Goal: Task Accomplishment & Management: Manage account settings

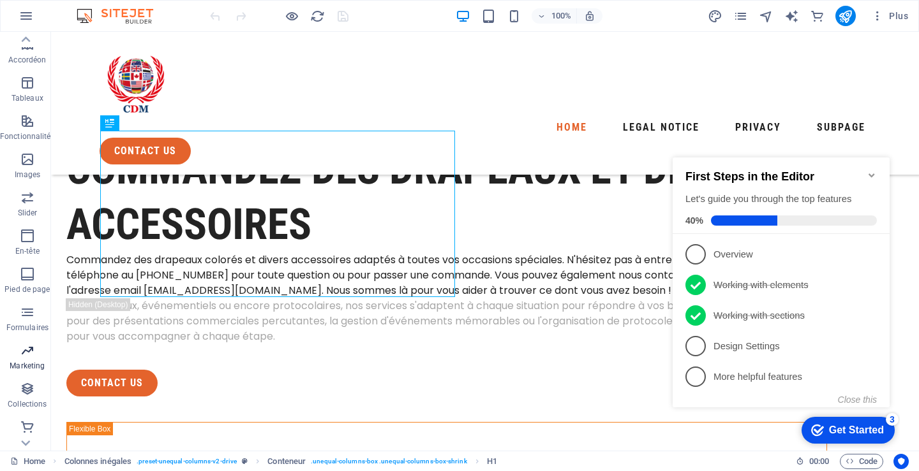
scroll to position [193, 0]
click at [21, 435] on span "E-commerce" at bounding box center [27, 433] width 55 height 31
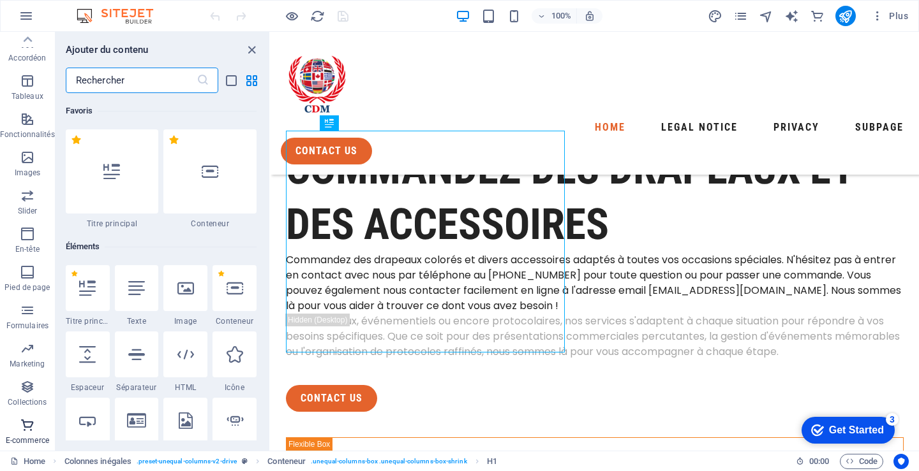
scroll to position [12294, 0]
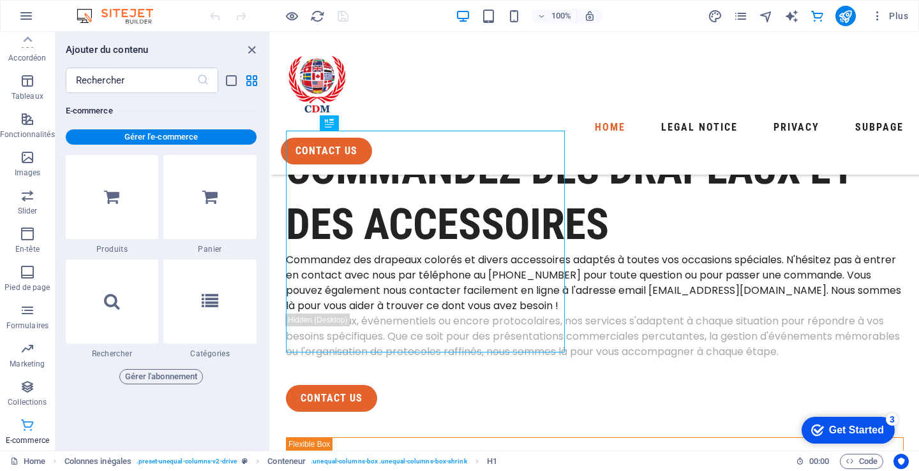
click at [30, 440] on p "E-commerce" at bounding box center [27, 441] width 43 height 10
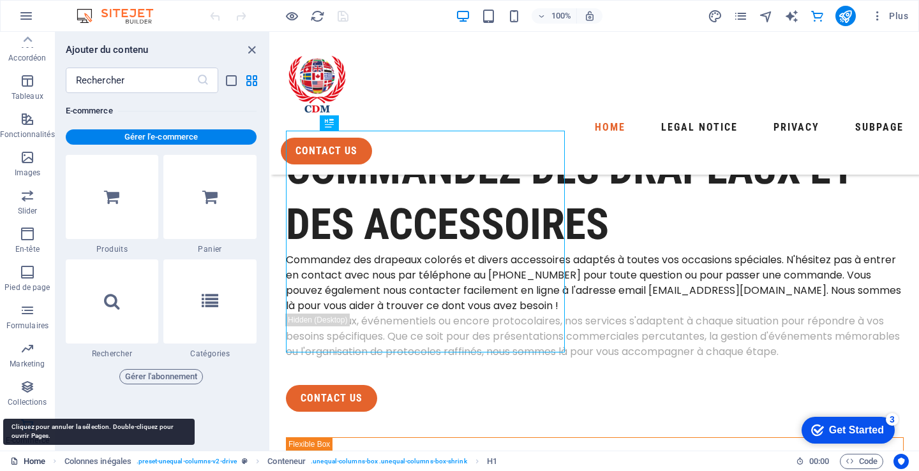
click at [33, 461] on link "Home" at bounding box center [27, 461] width 35 height 15
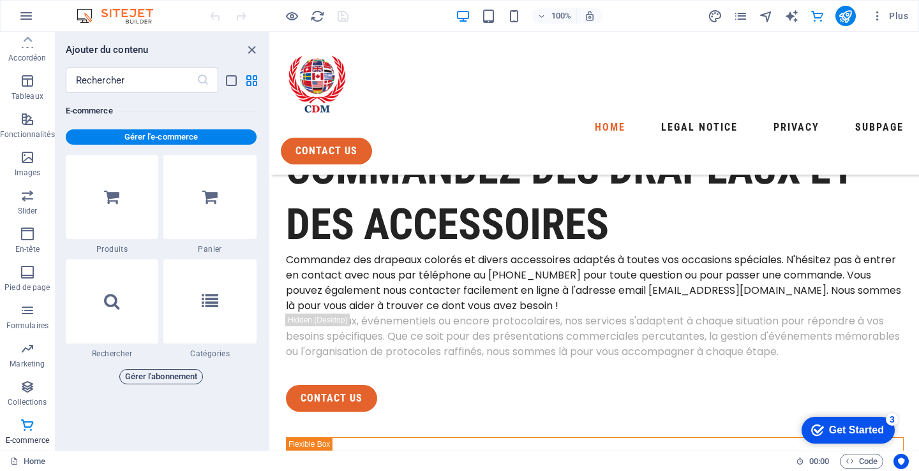
click at [170, 373] on span "Gérer l'abonnement" at bounding box center [161, 376] width 73 height 15
click at [898, 15] on span "Plus" at bounding box center [889, 16] width 37 height 13
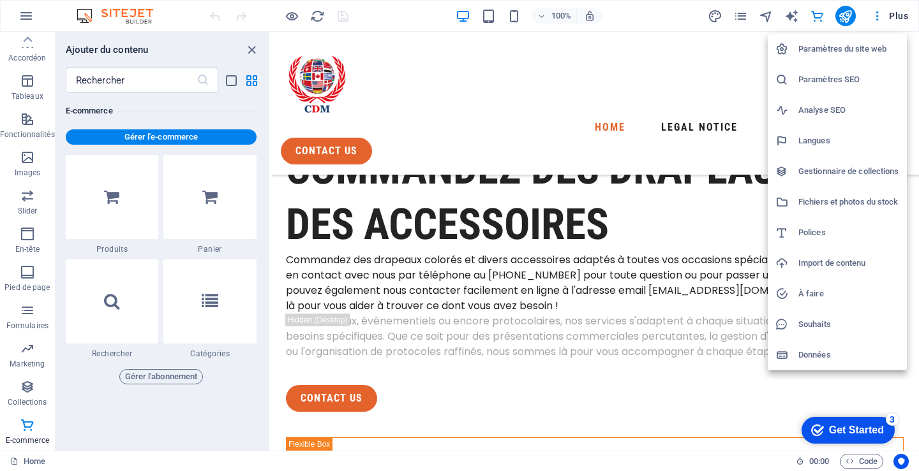
click at [817, 137] on h6 "Langues" at bounding box center [848, 140] width 101 height 15
select select "50"
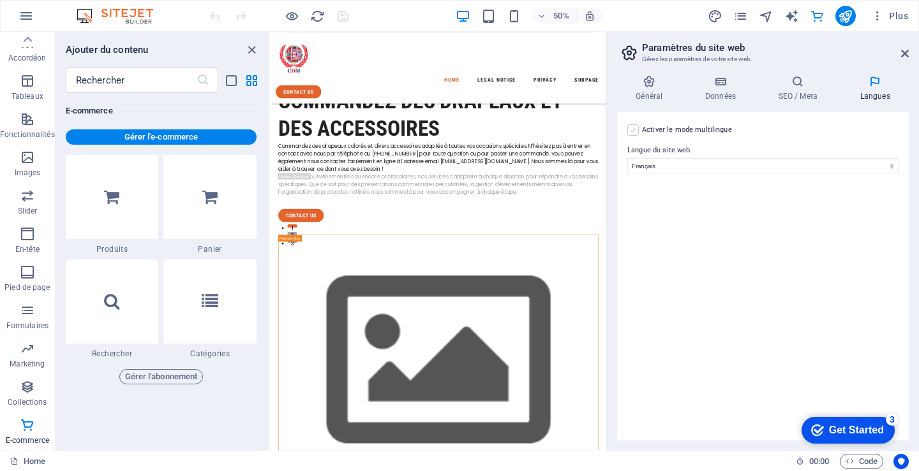
click at [635, 130] on label at bounding box center [632, 129] width 11 height 11
click at [0, 0] on input "Activer le mode multilingue Pour désactiver plusieurs langues, supprimez-les ju…" at bounding box center [0, 0] width 0 height 0
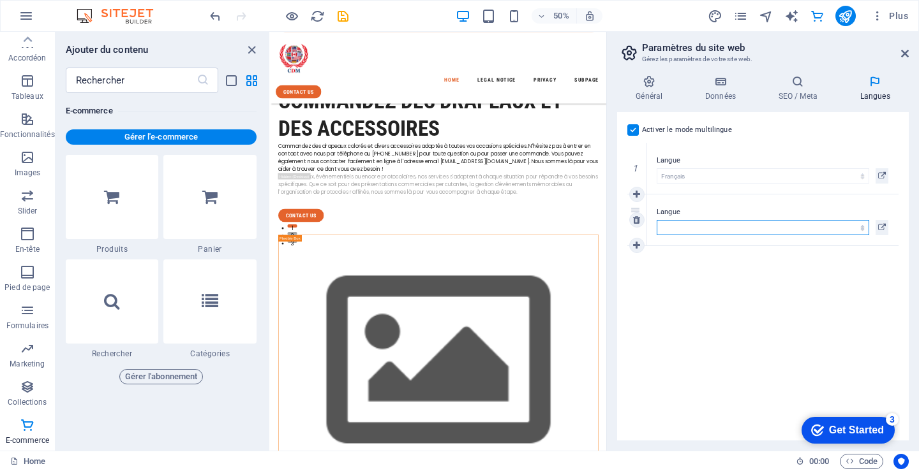
click at [685, 226] on select "Abkhazian Afar Afrikaans Akan Albanais Allemand Amharic Anglais Arabe Aragonese…" at bounding box center [762, 227] width 212 height 15
select select "7"
click at [656, 220] on select "Abkhazian Afar Afrikaans Akan Albanais Allemand Amharic Anglais Arabe Aragonese…" at bounding box center [762, 227] width 212 height 15
click at [880, 175] on icon at bounding box center [882, 175] width 8 height 15
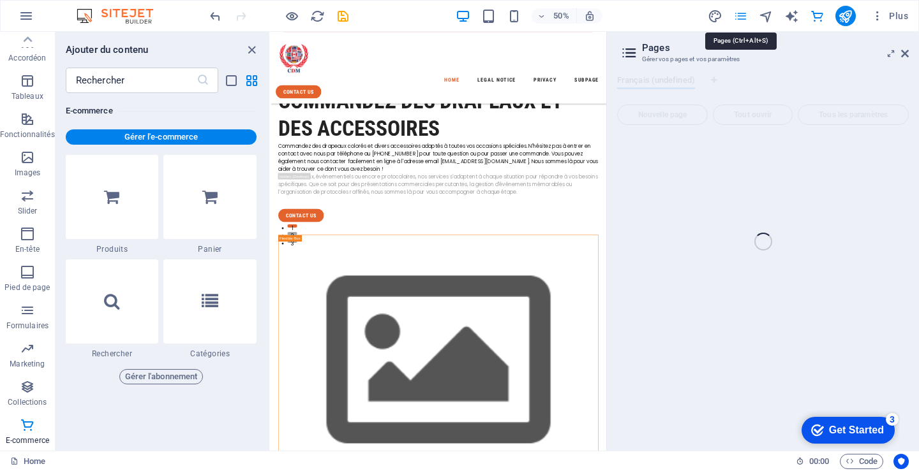
click at [745, 16] on icon "pages" at bounding box center [740, 16] width 15 height 15
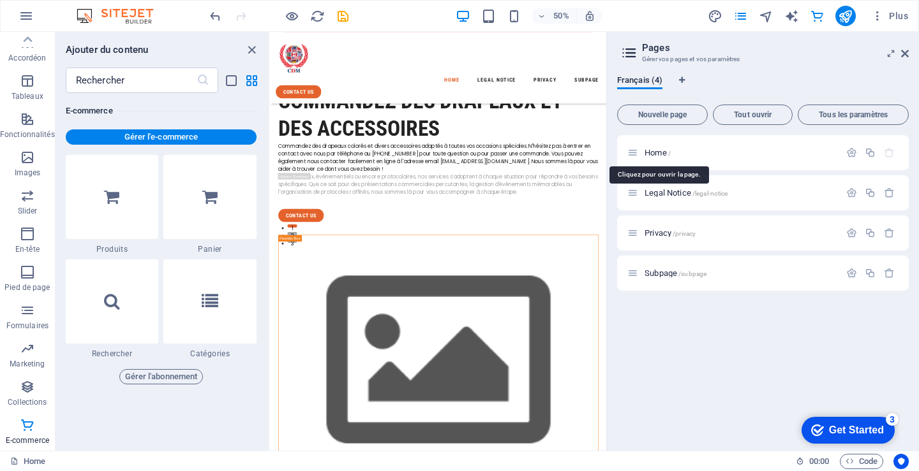
drag, startPoint x: 658, startPoint y: 149, endPoint x: 901, endPoint y: 325, distance: 299.8
click at [901, 325] on div "Home / Legal Notice /legal-notice Privacy /privacy Subpage /subpage" at bounding box center [763, 288] width 292 height 306
click at [852, 151] on icon "button" at bounding box center [851, 152] width 11 height 11
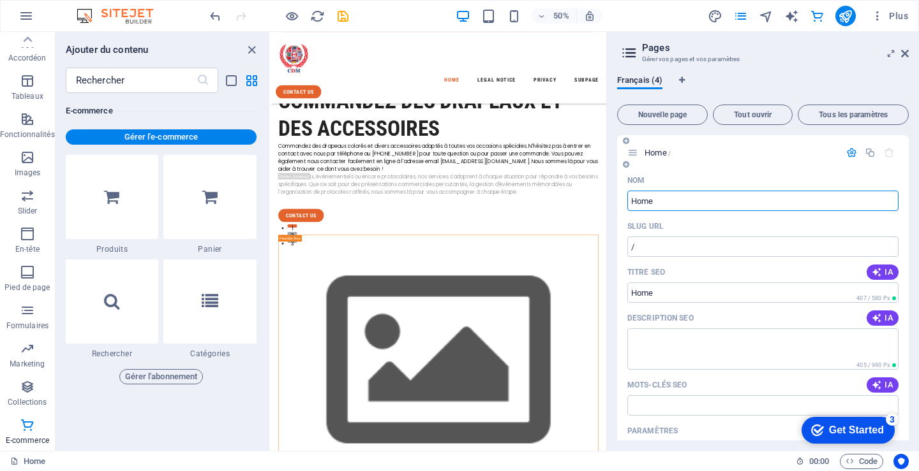
drag, startPoint x: 630, startPoint y: 200, endPoint x: 679, endPoint y: 204, distance: 49.3
click at [679, 204] on input "Home" at bounding box center [762, 201] width 271 height 20
type input "Collection Drapeaux du Monde"
click at [670, 246] on input "/" at bounding box center [762, 247] width 271 height 20
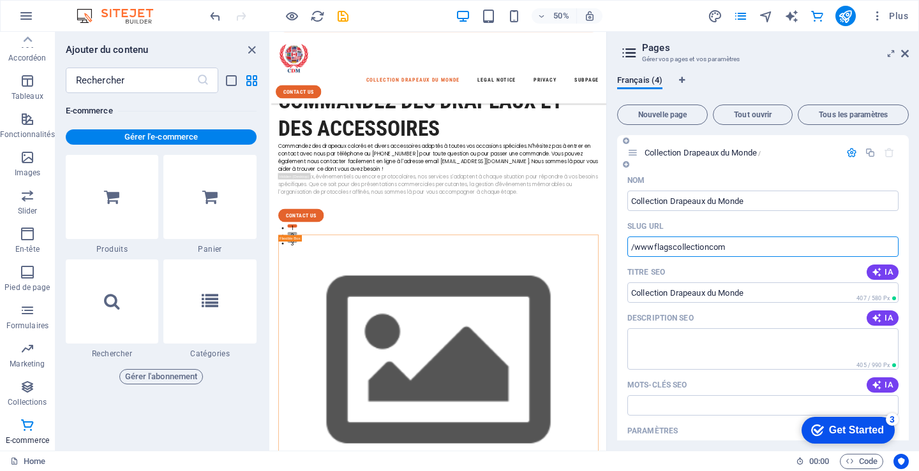
type input "/wwwflagscollectioncom"
click at [885, 270] on span "IA" at bounding box center [882, 272] width 22 height 10
type input "Drapeaux et Accessoires - Commandez!"
click at [881, 313] on button "IA" at bounding box center [882, 318] width 32 height 15
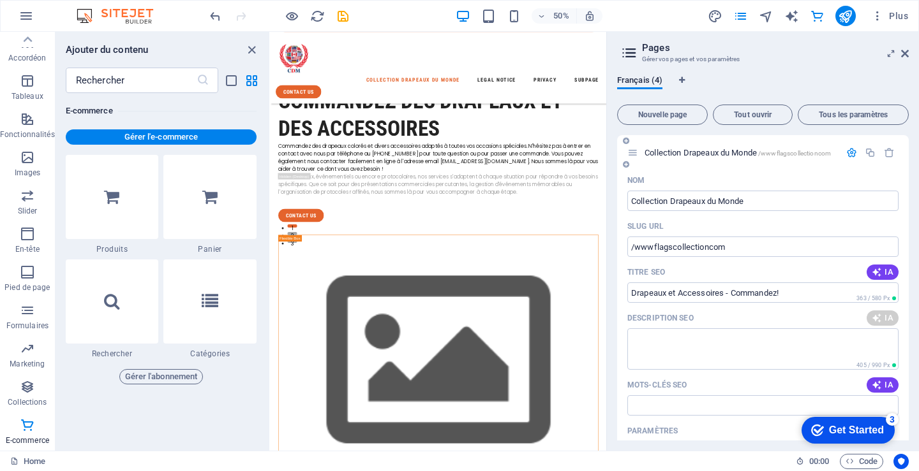
type textarea "Commandez des drapeaux et accessoires pour toutes vos occasions ! Contactez-nou…"
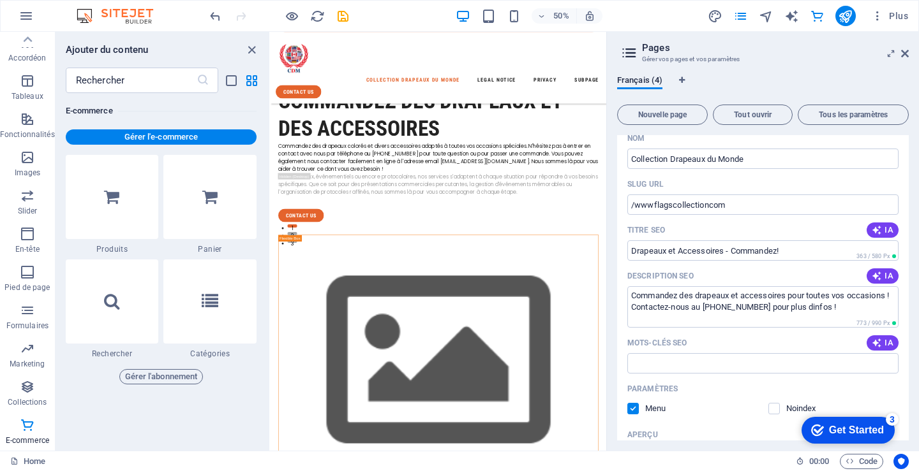
scroll to position [64, 0]
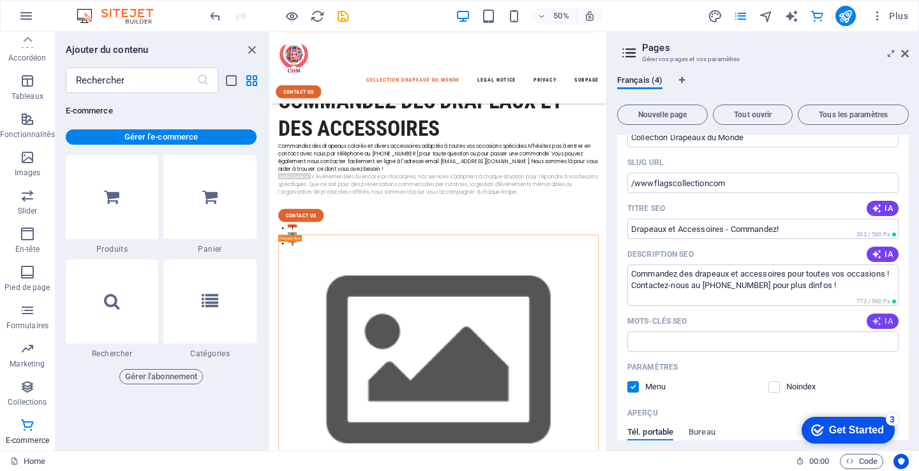
click at [881, 321] on span "IA" at bounding box center [882, 321] width 22 height 10
type input "drapeaux, accessoires de drapeaux, confection personnalisée, drapeaux du Canada…"
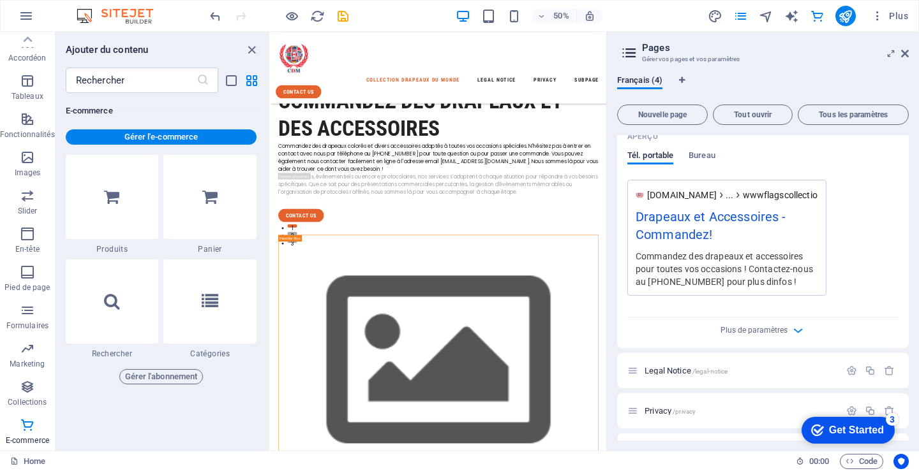
scroll to position [374, 0]
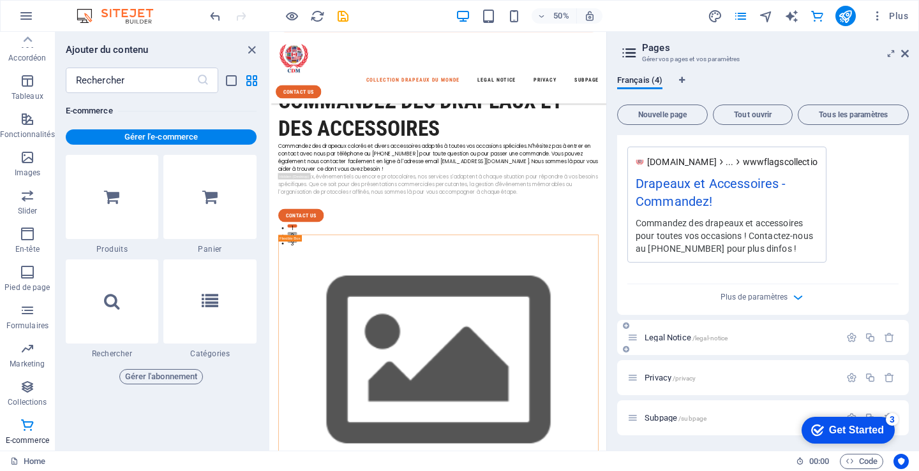
click at [669, 334] on span "Legal Notice /legal-notice" at bounding box center [685, 338] width 83 height 10
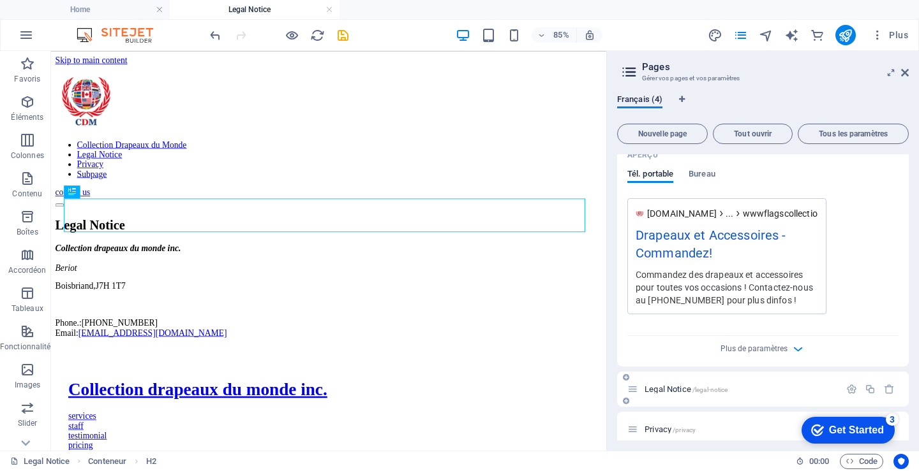
scroll to position [0, 0]
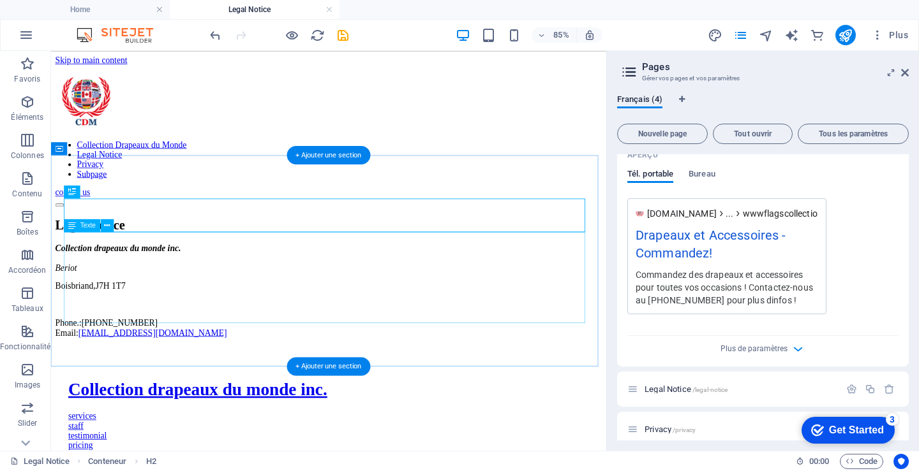
click at [112, 290] on div "Collection drapeaux du monde inc. Beriot Boisbriand , J7H 1T7 Phone.: (450) 433…" at bounding box center [377, 333] width 643 height 111
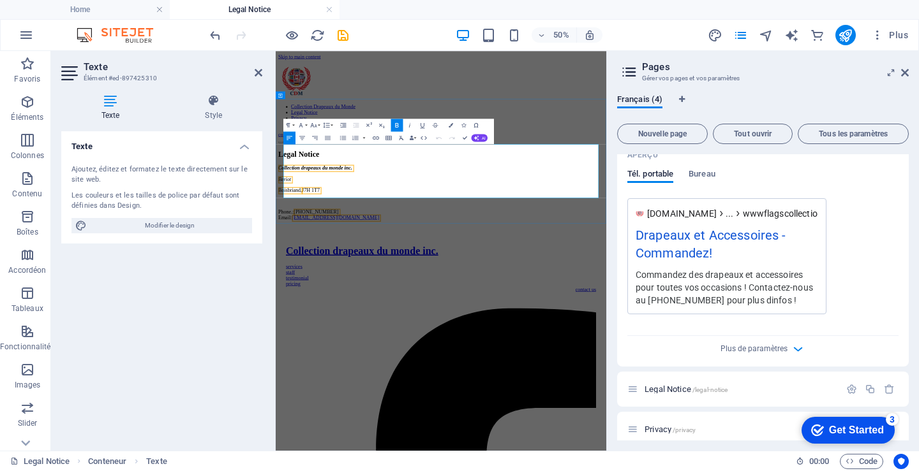
click at [470, 366] on p "Phone.: (450) 433-8129 Email: info@flagscollection.com" at bounding box center [606, 377] width 651 height 23
click at [466, 366] on p "Phone.: (450) 433-8129 Email: info@flagscollection.com" at bounding box center [606, 377] width 651 height 23
click at [477, 366] on p "Phone.: (450) 433-8129 Email: info@flagscollection.com" at bounding box center [606, 377] width 651 height 23
click at [478, 139] on icon "button" at bounding box center [476, 137] width 5 height 5
click at [422, 175] on link "Corriger l'orthographe et la grammaire" at bounding box center [425, 177] width 96 height 10
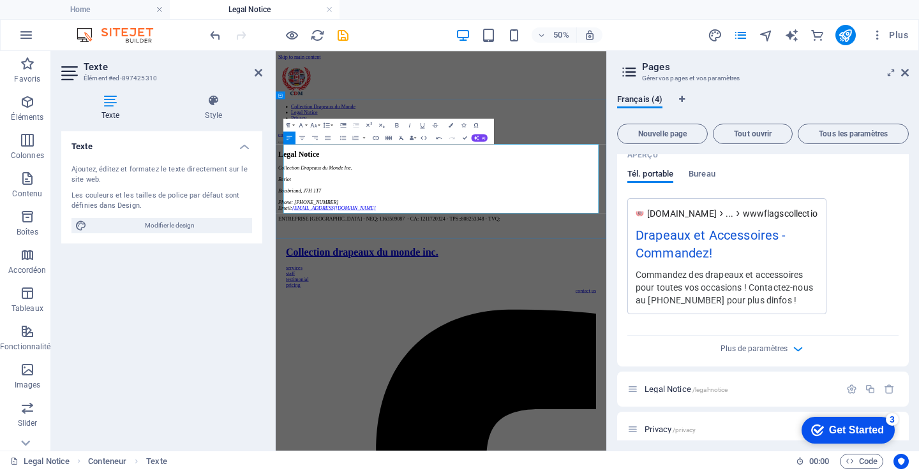
click at [496, 380] on p "ENTREPRISE QUÉBEC - NEQ: 1163509087 - CA: 1211720324 - TPS::808253348 - TVQ:" at bounding box center [606, 385] width 651 height 11
click at [482, 137] on span "AI" at bounding box center [484, 138] width 4 height 4
click at [440, 174] on link "Corriger l'orthographe et la grammaire" at bounding box center [425, 177] width 96 height 10
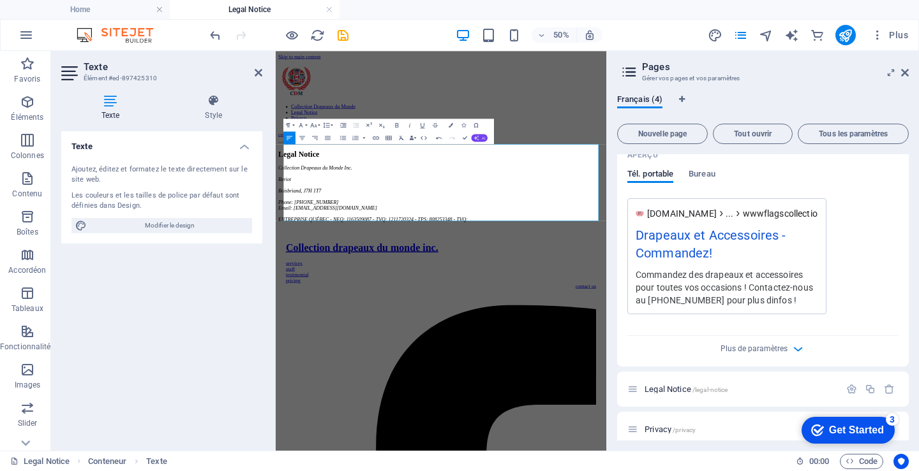
click at [482, 135] on button "AI" at bounding box center [479, 138] width 17 height 8
click at [402, 166] on link "Plus long" at bounding box center [425, 168] width 96 height 10
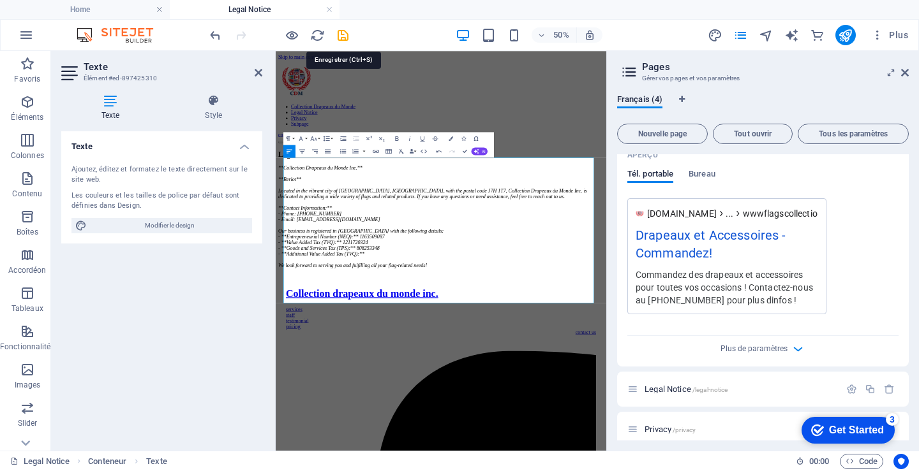
click at [343, 34] on icon "save" at bounding box center [343, 35] width 15 height 15
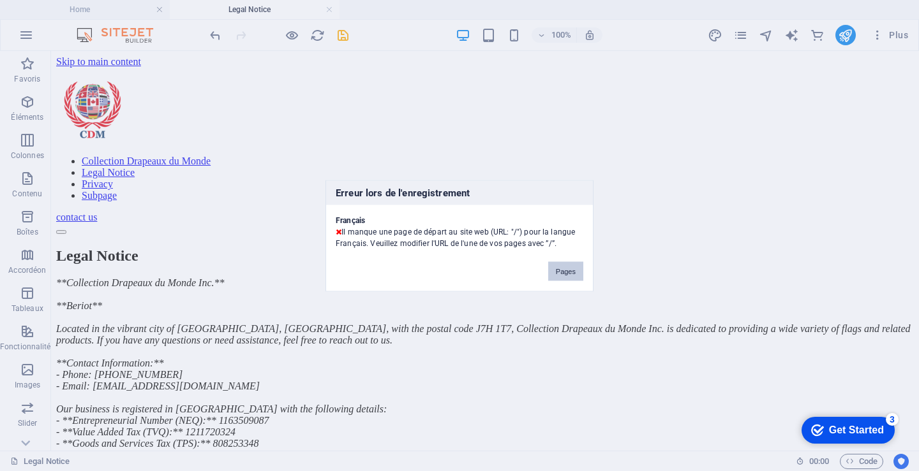
click at [569, 270] on button "Pages" at bounding box center [565, 271] width 35 height 19
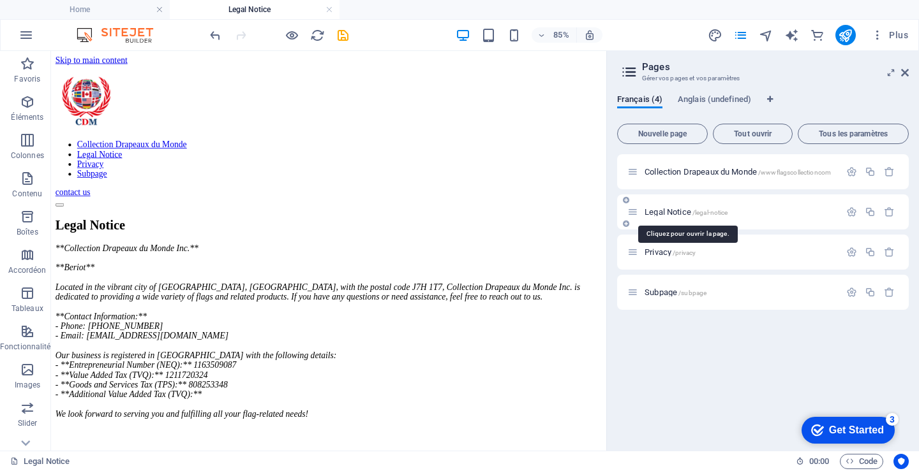
click at [673, 209] on span "Legal Notice /legal-notice" at bounding box center [685, 212] width 83 height 10
click at [346, 34] on icon "save" at bounding box center [343, 35] width 15 height 15
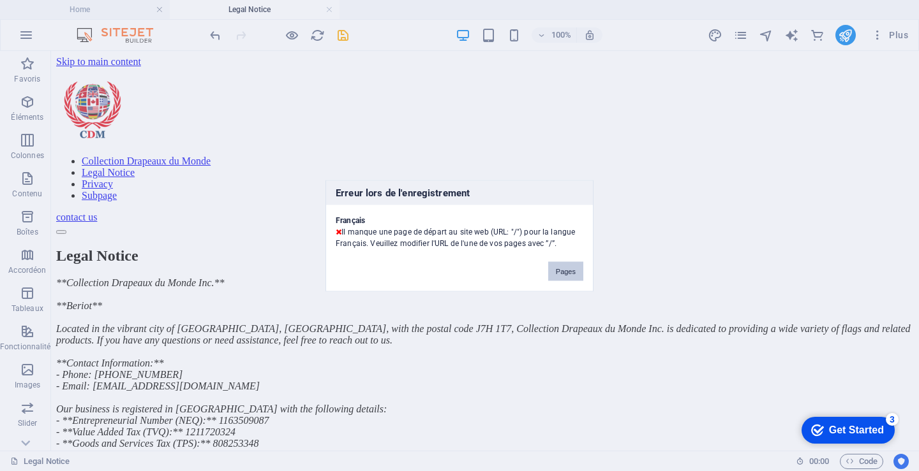
click at [565, 270] on button "Pages" at bounding box center [565, 271] width 35 height 19
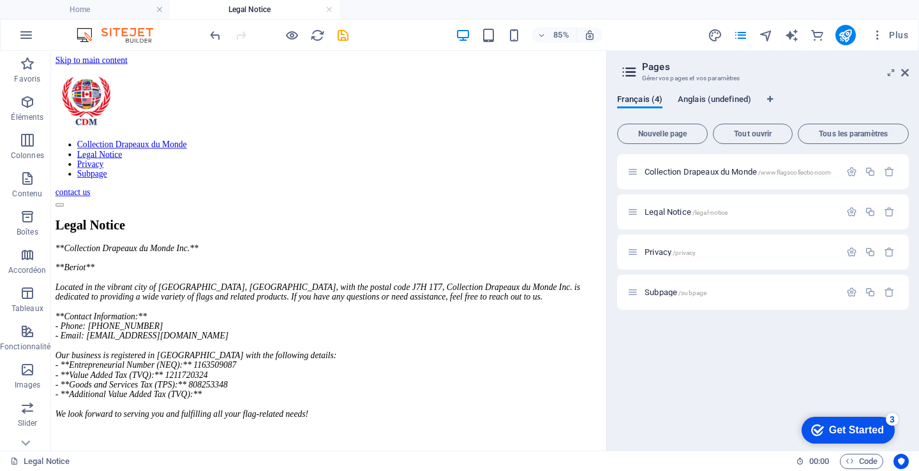
click at [702, 98] on span "Anglais (undefined)" at bounding box center [714, 101] width 73 height 18
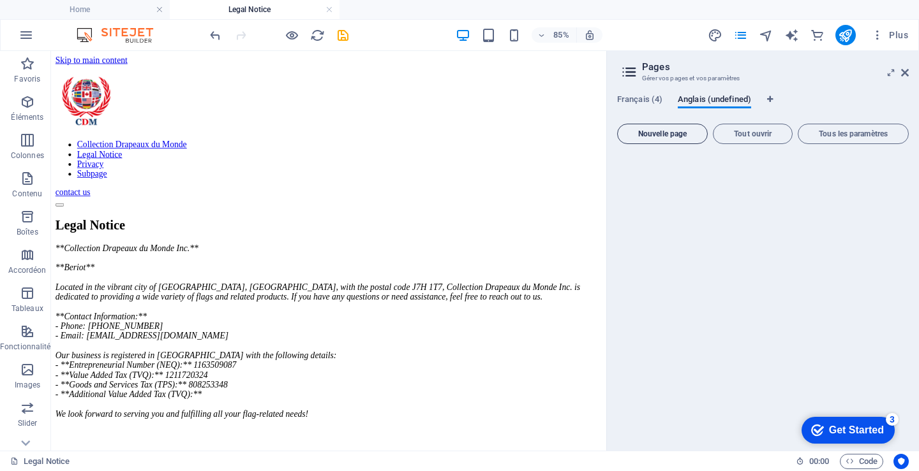
click at [650, 133] on span "Nouvelle page" at bounding box center [662, 134] width 79 height 8
click at [745, 35] on icon "pages" at bounding box center [740, 35] width 15 height 15
click at [739, 38] on icon "pages" at bounding box center [740, 35] width 15 height 15
click at [770, 100] on icon "Onglets langues" at bounding box center [770, 100] width 6 height 8
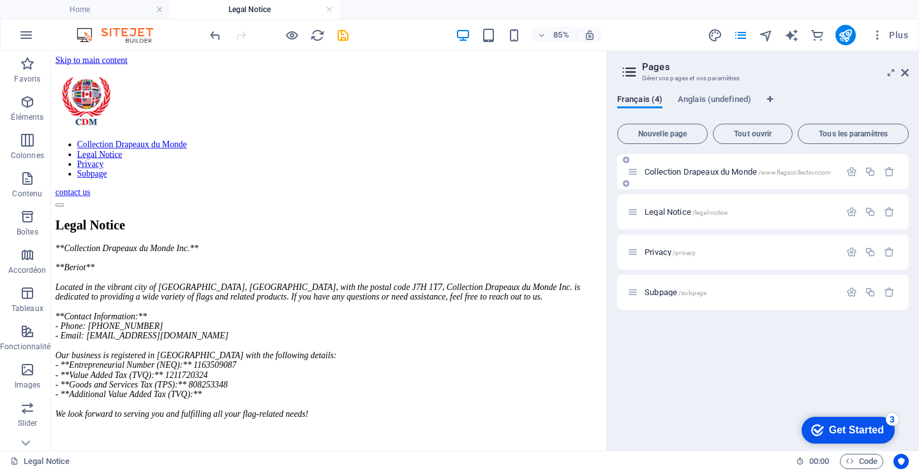
drag, startPoint x: 638, startPoint y: 175, endPoint x: 861, endPoint y: 181, distance: 223.4
click at [862, 181] on div "Collection Drapeaux du Monde /wwwflagscollectioncom" at bounding box center [763, 171] width 292 height 35
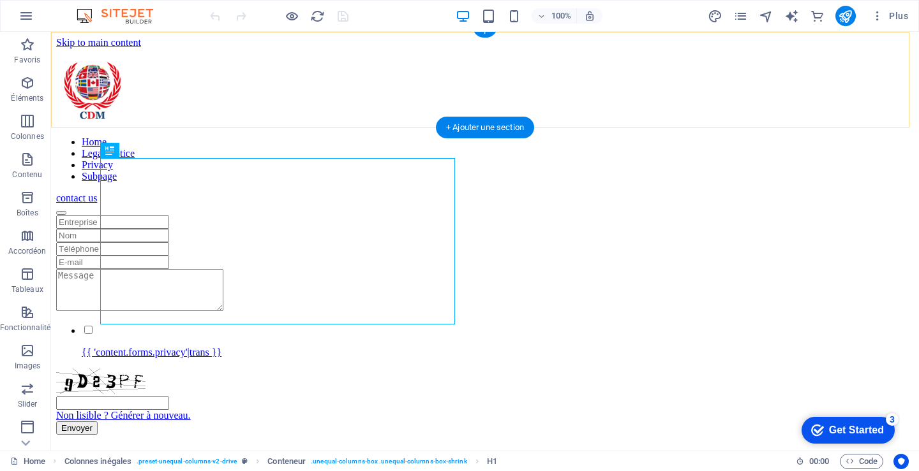
scroll to position [417, 0]
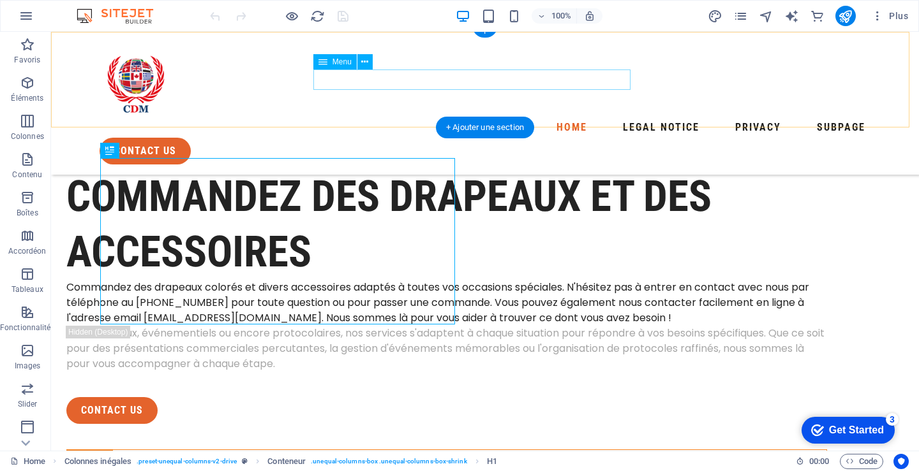
click at [417, 117] on nav "Home Legal Notice Privacy Subpage" at bounding box center [485, 127] width 771 height 20
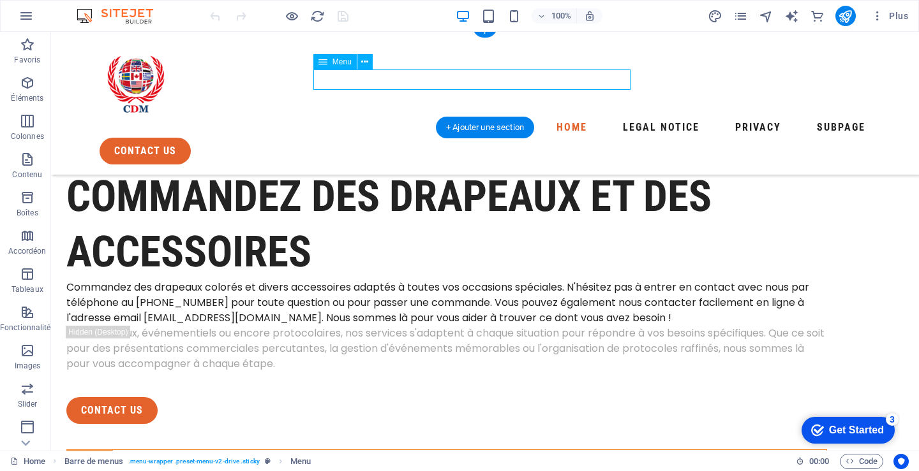
click at [420, 117] on nav "Home Legal Notice Privacy Subpage" at bounding box center [485, 127] width 771 height 20
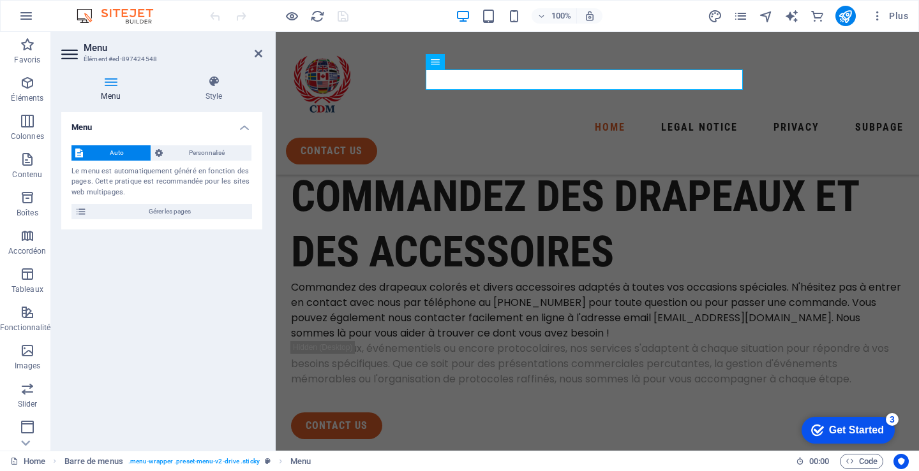
click at [113, 85] on icon at bounding box center [110, 81] width 99 height 13
click at [544, 117] on nav "Home Legal Notice Privacy Subpage" at bounding box center [597, 127] width 623 height 20
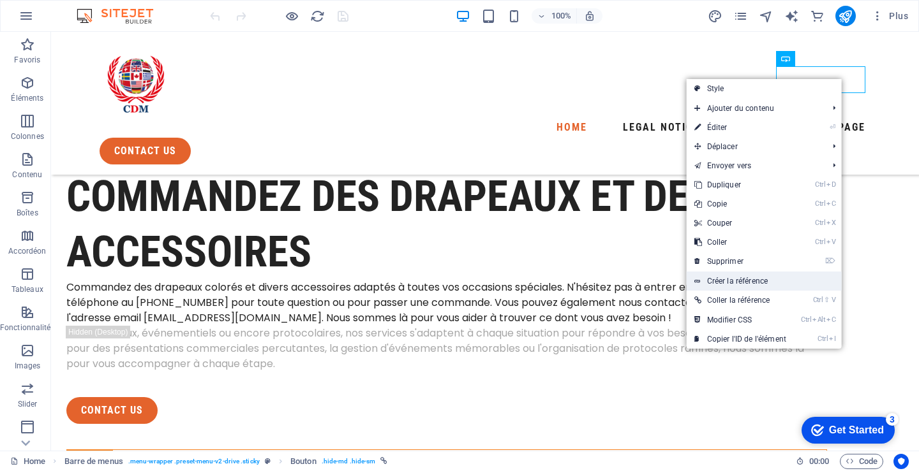
click at [731, 278] on link "Créer la référence" at bounding box center [763, 281] width 155 height 19
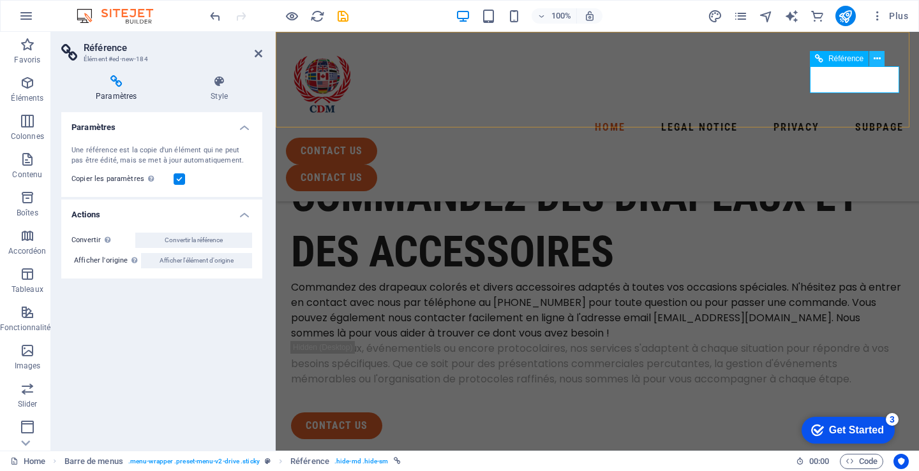
click at [878, 59] on icon at bounding box center [876, 58] width 7 height 13
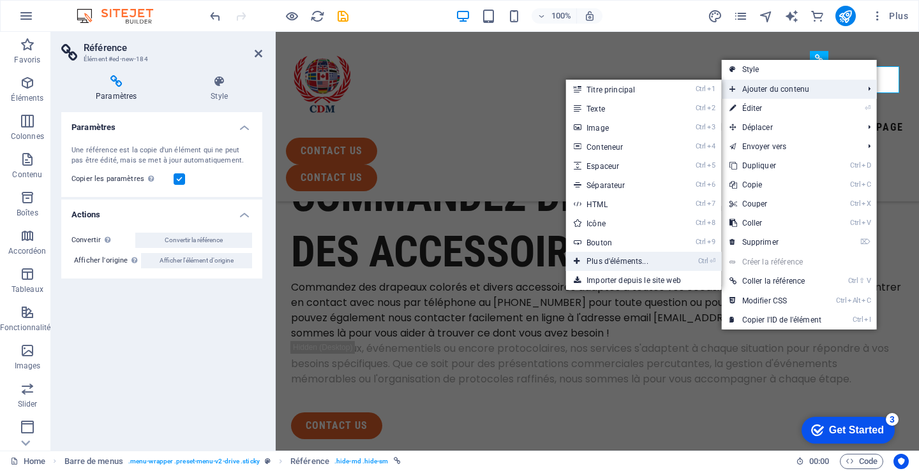
drag, startPoint x: 609, startPoint y: 255, endPoint x: 339, endPoint y: 219, distance: 272.3
click at [609, 255] on link "Ctrl ⏎ Plus d'éléments..." at bounding box center [620, 261] width 108 height 19
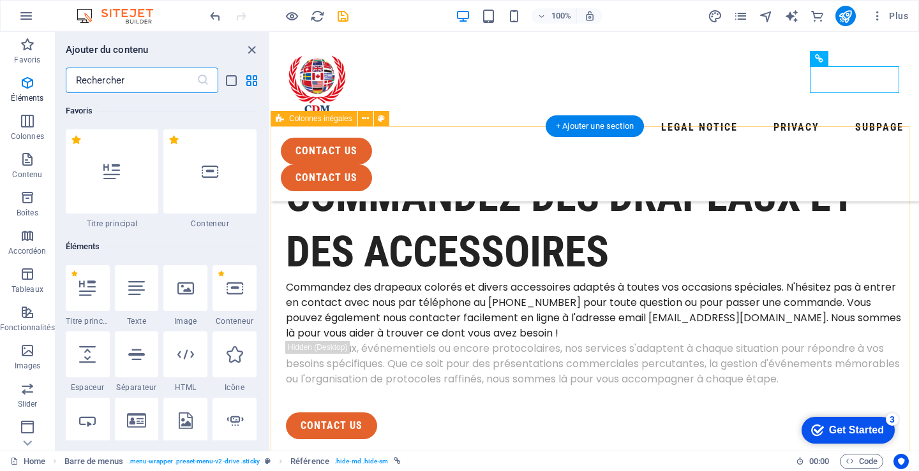
scroll to position [136, 0]
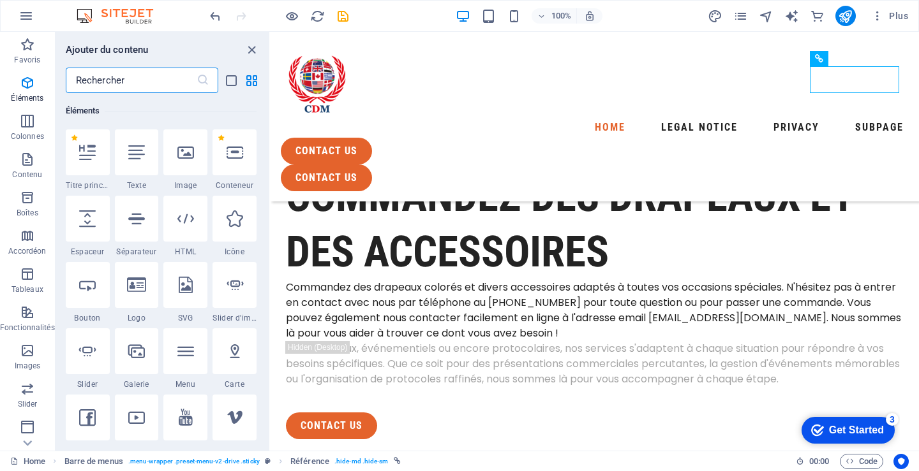
click at [96, 90] on input "text" at bounding box center [131, 81] width 131 height 26
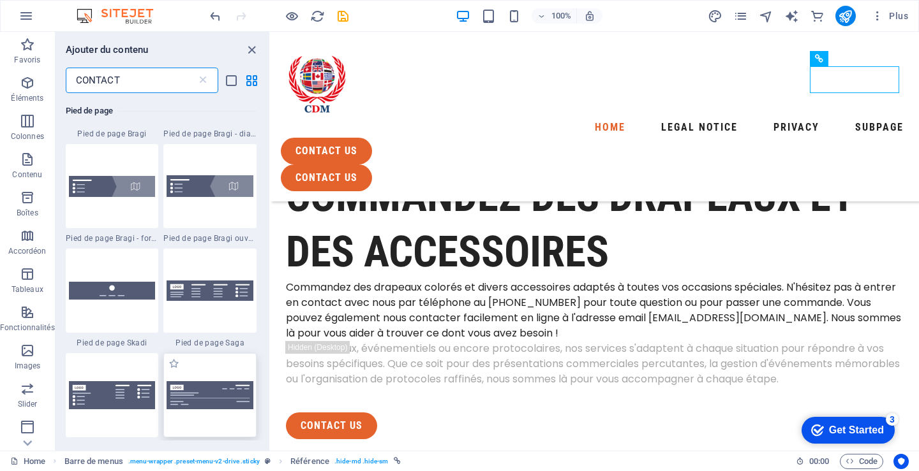
scroll to position [702, 0]
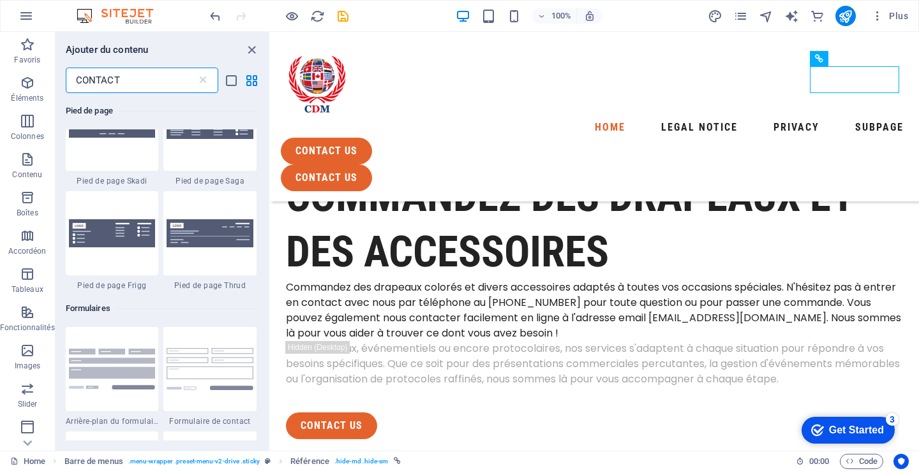
drag, startPoint x: 126, startPoint y: 85, endPoint x: 64, endPoint y: 77, distance: 61.7
click at [66, 78] on input "CONTACT" at bounding box center [131, 81] width 131 height 26
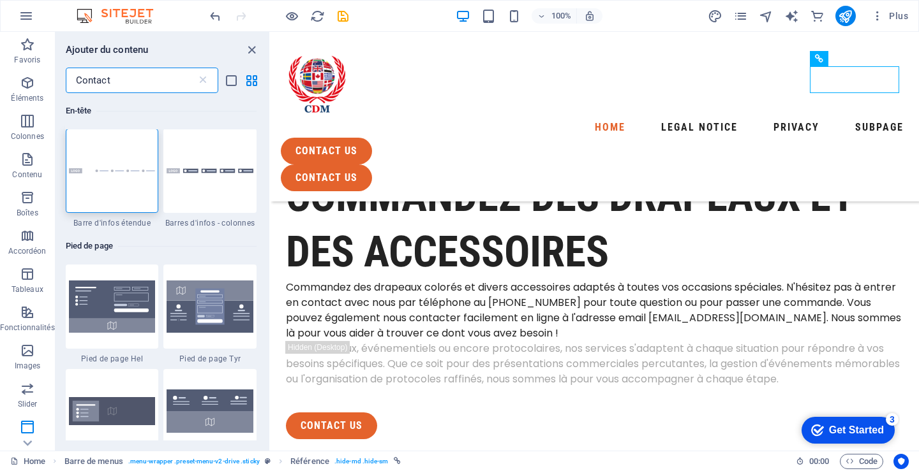
scroll to position [0, 0]
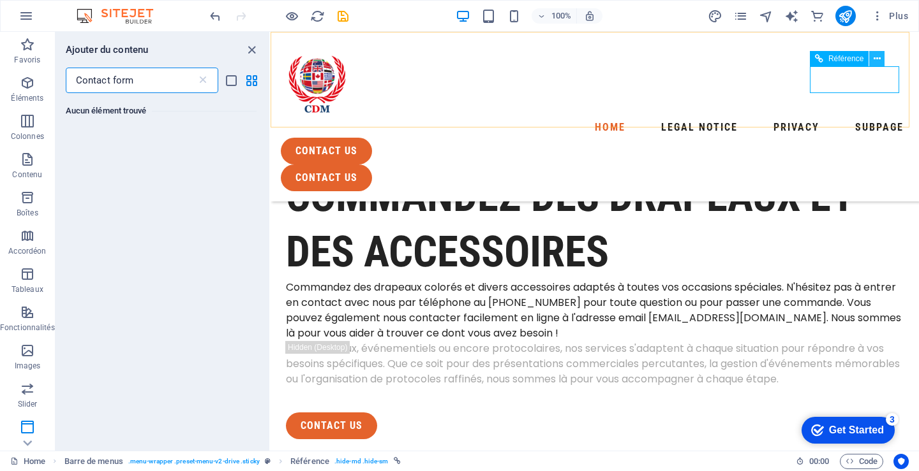
type input "Contact form"
click at [877, 58] on icon at bounding box center [876, 58] width 7 height 13
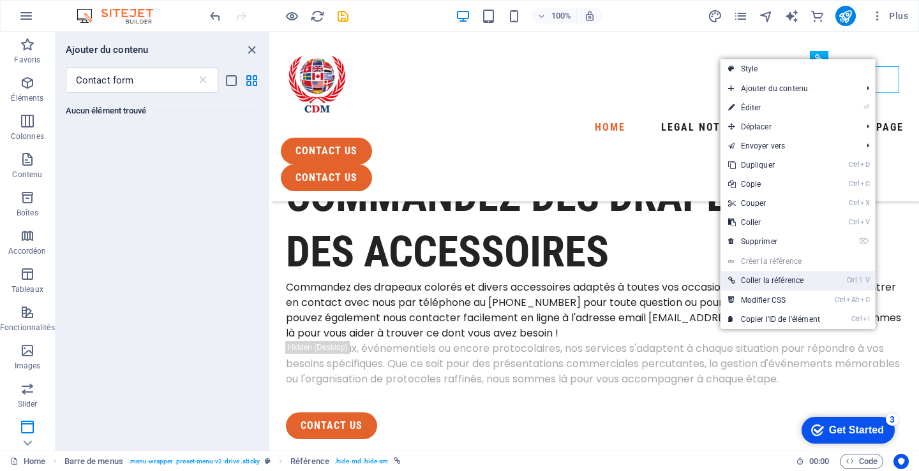
click at [776, 278] on link "Ctrl ⇧ V Coller la référence" at bounding box center [773, 280] width 107 height 19
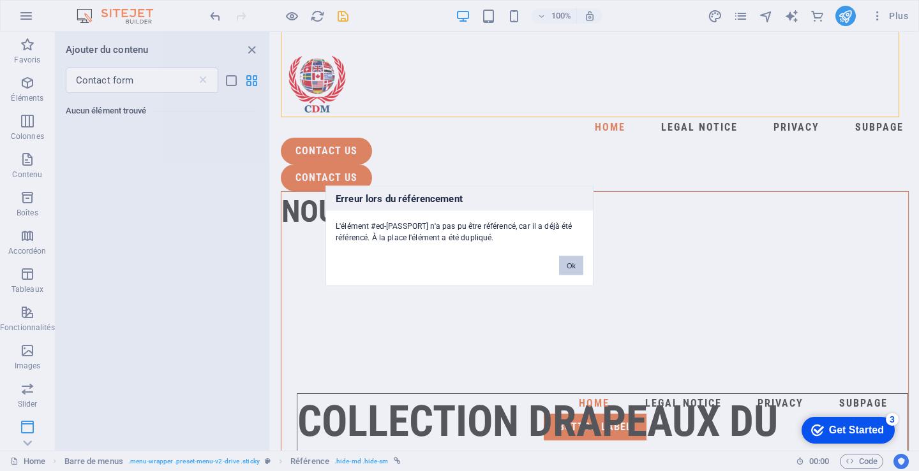
scroll to position [568, 0]
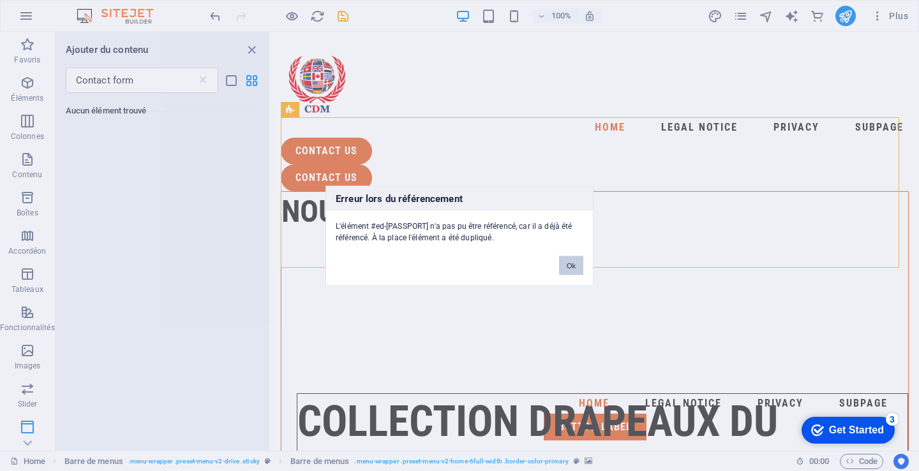
click at [572, 269] on button "Ok" at bounding box center [571, 265] width 24 height 19
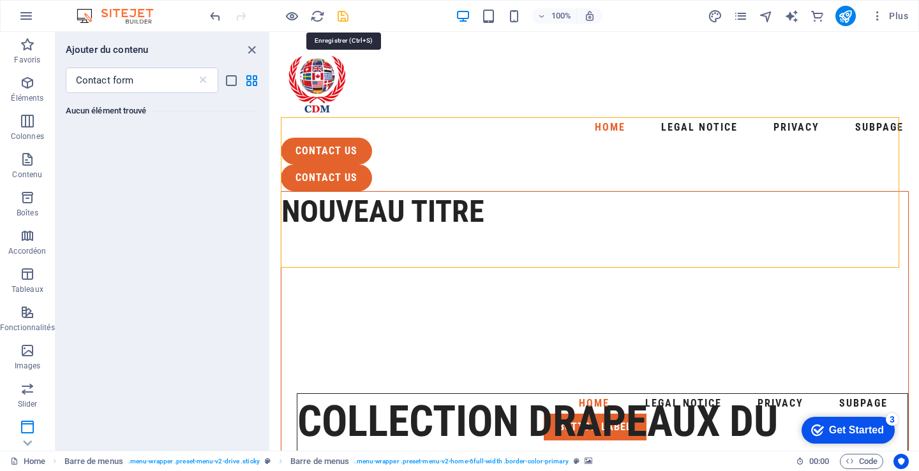
click at [342, 17] on icon "save" at bounding box center [343, 16] width 15 height 15
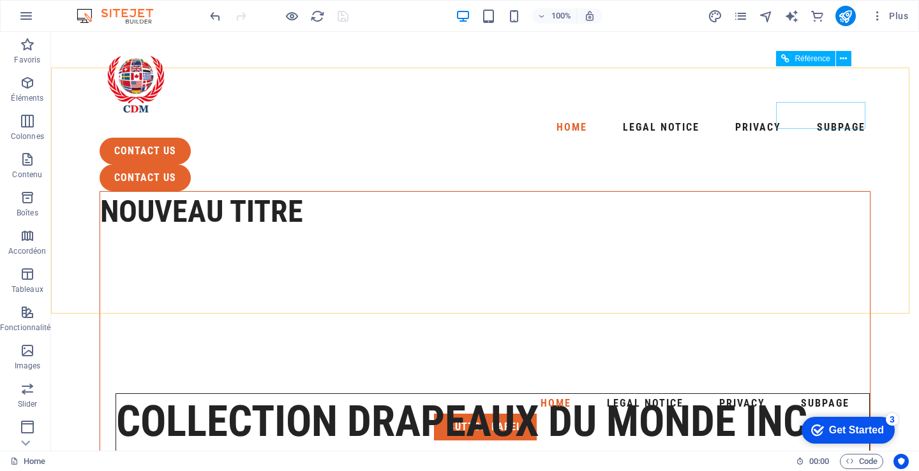
scroll to position [504, 0]
click at [743, 15] on icon "pages" at bounding box center [740, 16] width 15 height 15
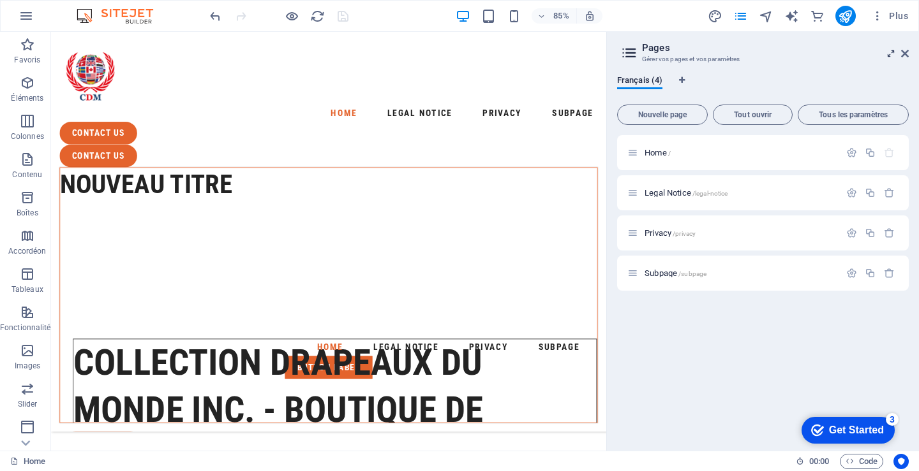
click at [891, 55] on icon at bounding box center [891, 53] width 0 height 10
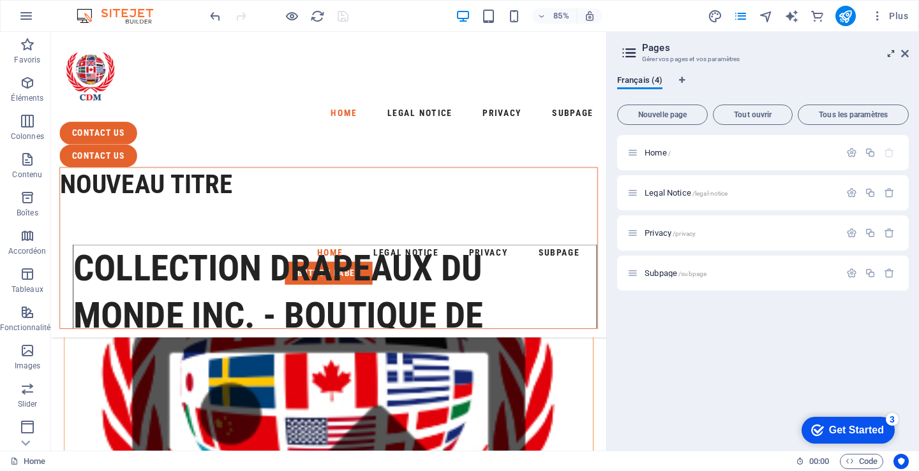
scroll to position [0, 0]
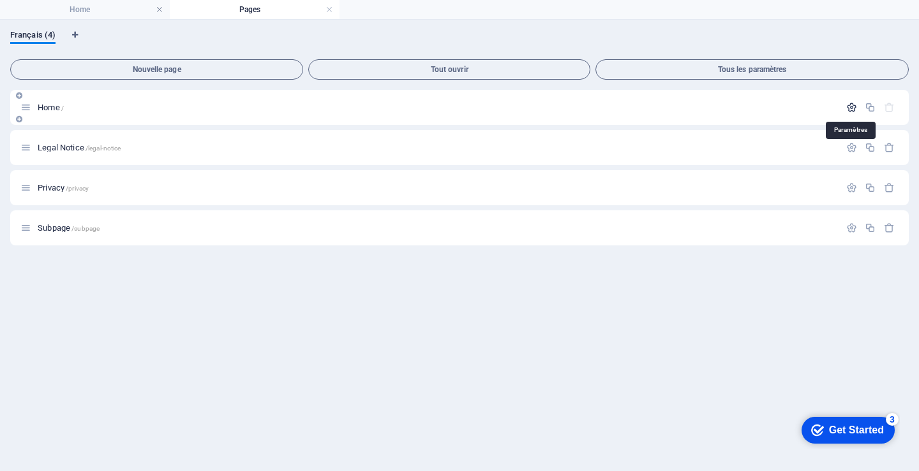
click at [850, 107] on icon "button" at bounding box center [851, 107] width 11 height 11
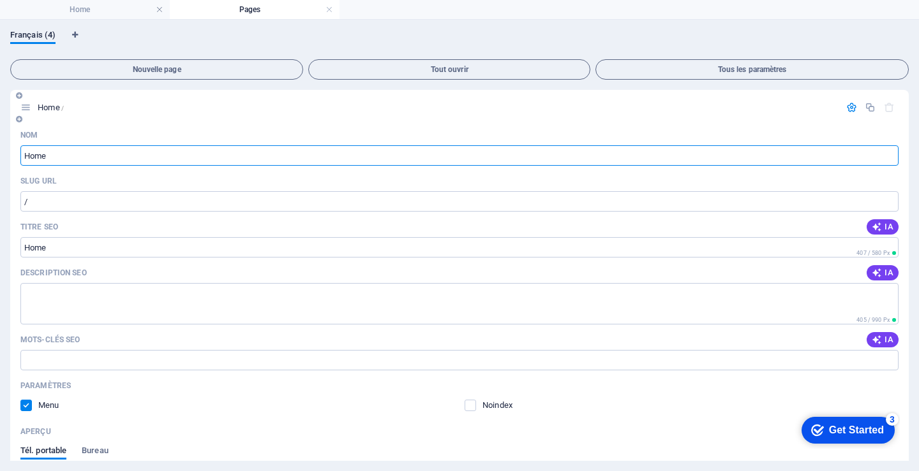
drag, startPoint x: 25, startPoint y: 156, endPoint x: 71, endPoint y: 158, distance: 46.6
click at [71, 158] on input "Home" at bounding box center [459, 155] width 878 height 20
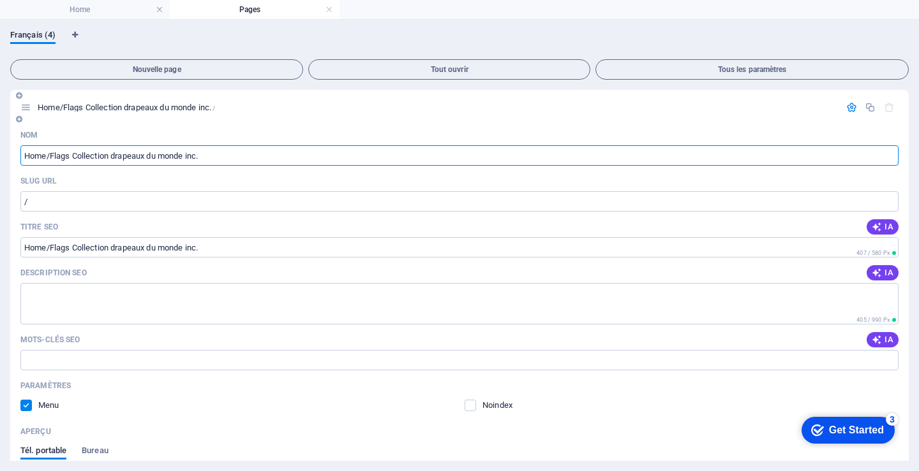
type input "Home/Flags Collection drapeaux du monde inc."
click at [69, 204] on input "/" at bounding box center [459, 201] width 878 height 20
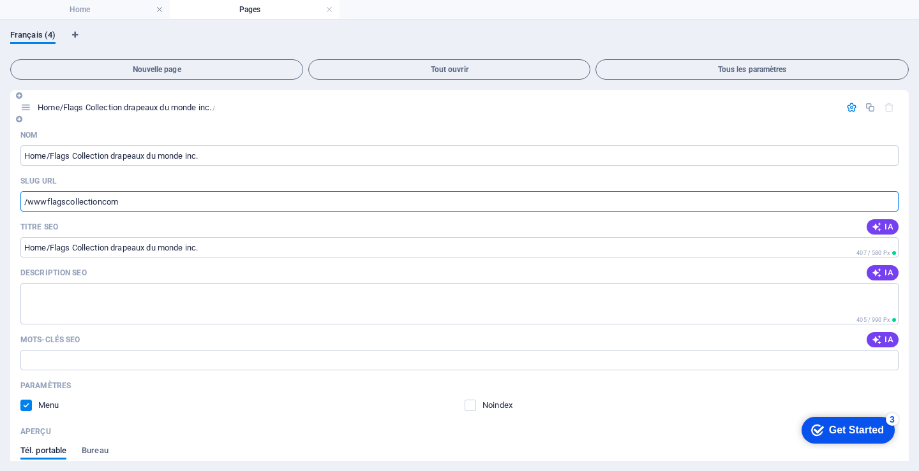
type input "/wwwflagscollectioncom"
click at [877, 228] on icon "button" at bounding box center [876, 227] width 10 height 10
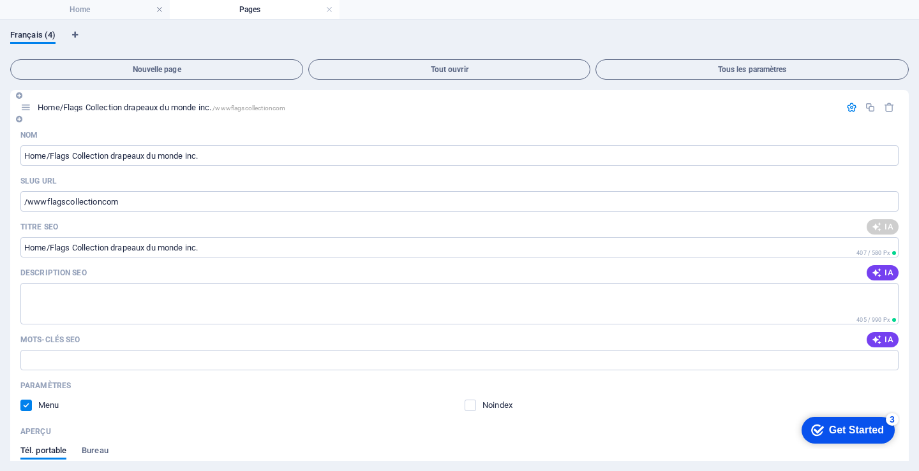
type input "Drapeaux et accessoires en ligne"
click at [882, 268] on button "IA" at bounding box center [882, 272] width 32 height 15
type textarea "Commandez des drapeaux colorés et accessoires personnalisés pour tous vos événe…"
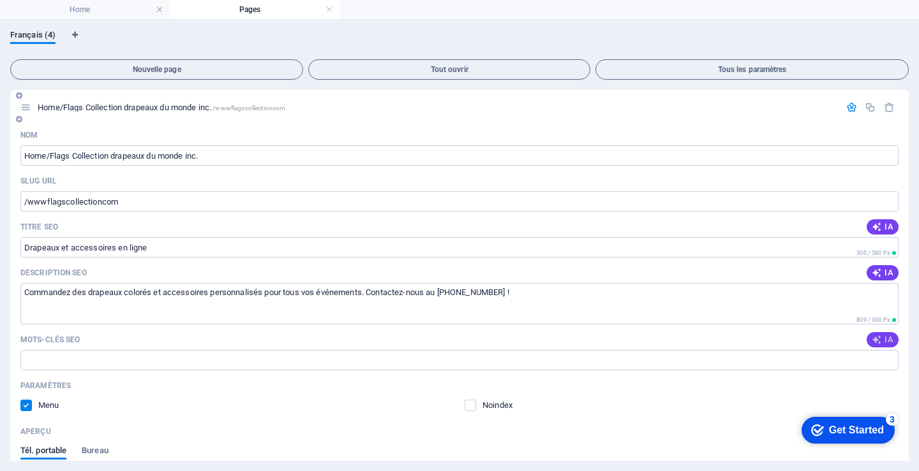
click at [880, 342] on span "IA" at bounding box center [882, 340] width 22 height 10
type input "drapeaux personnalisés, accessoires de drapeaux, drapeaux du [GEOGRAPHIC_DATA],…"
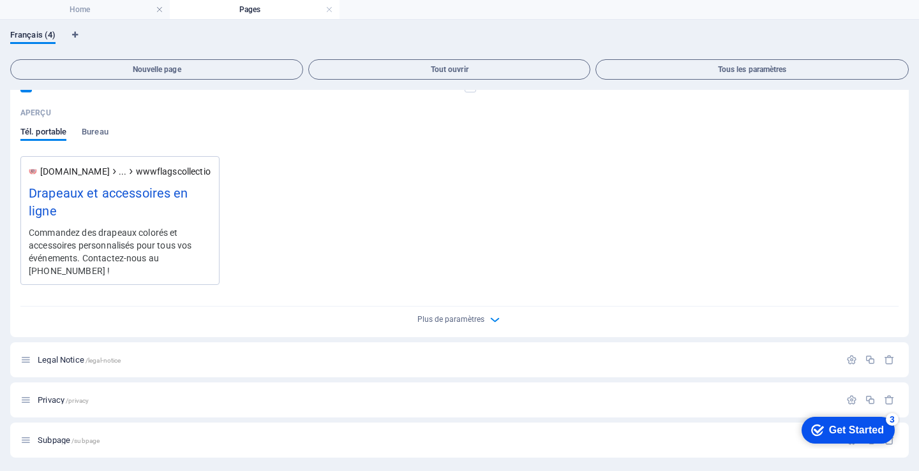
scroll to position [321, 0]
click at [848, 357] on icon "button" at bounding box center [851, 358] width 11 height 11
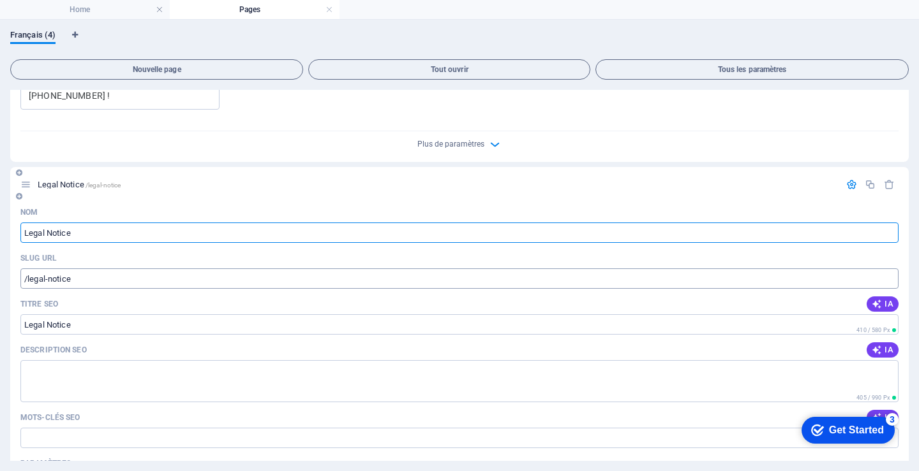
scroll to position [512, 0]
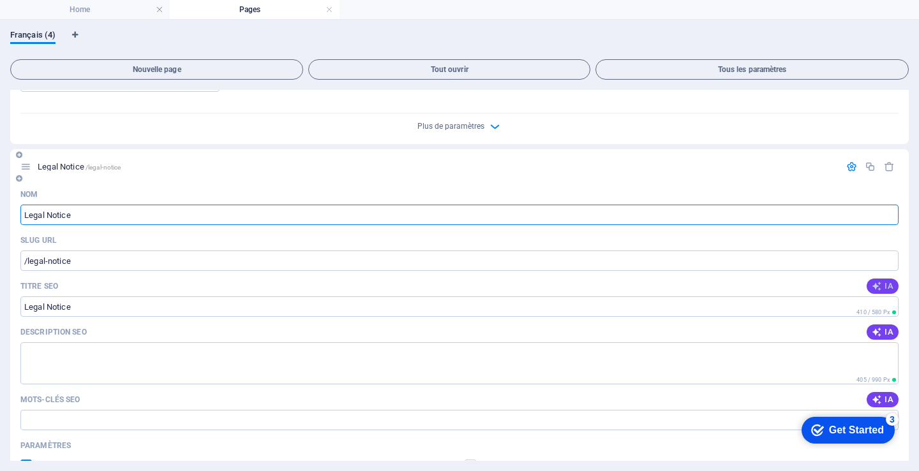
click at [880, 281] on span "IA" at bounding box center [882, 286] width 22 height 10
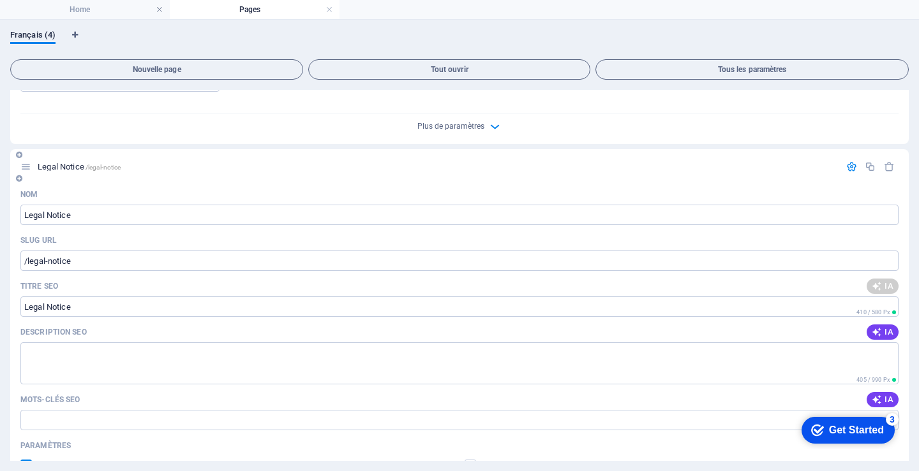
type input "[PERSON_NAME] - Drapeaux du Monde"
click at [877, 330] on icon "button" at bounding box center [876, 332] width 10 height 10
type textarea "Découvrez Collection Drapeaux du Monde à [GEOGRAPHIC_DATA], [GEOGRAPHIC_DATA] :…"
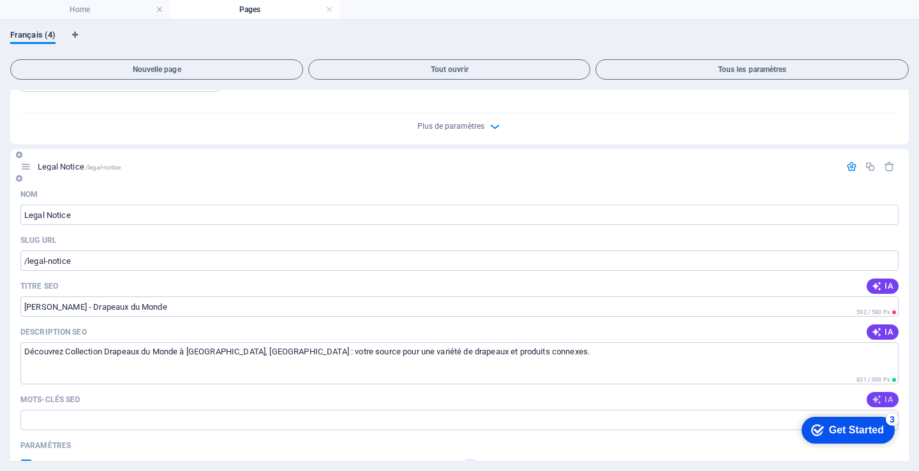
click at [878, 397] on icon "button" at bounding box center [876, 400] width 10 height 10
type input "drapeaux, Collection Drapeaux du Monde, produits liés aux drapeaux, [GEOGRAPHIC…"
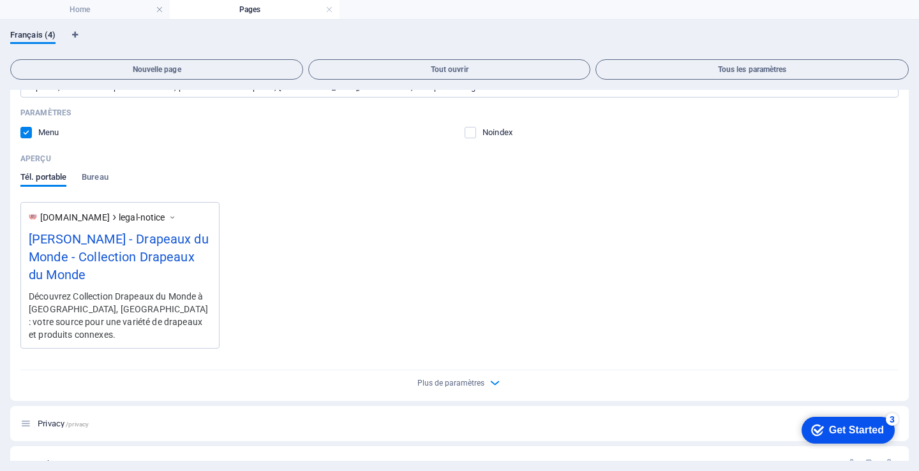
scroll to position [858, 0]
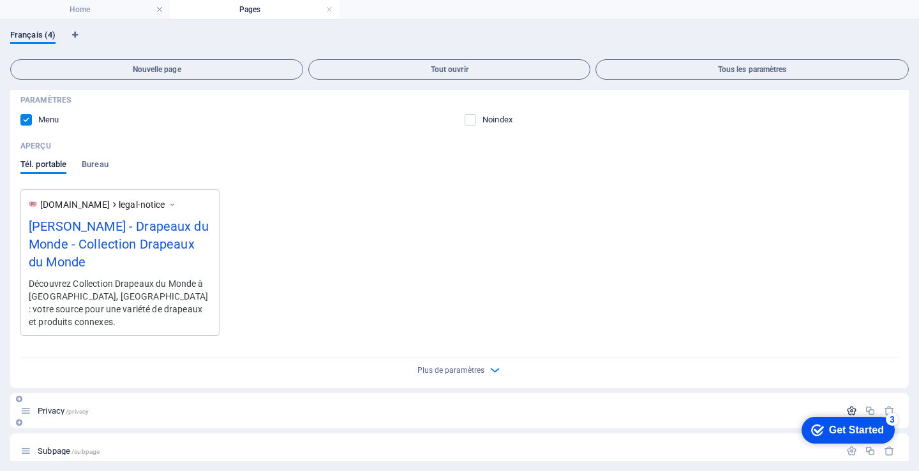
click at [849, 406] on icon "button" at bounding box center [851, 411] width 11 height 11
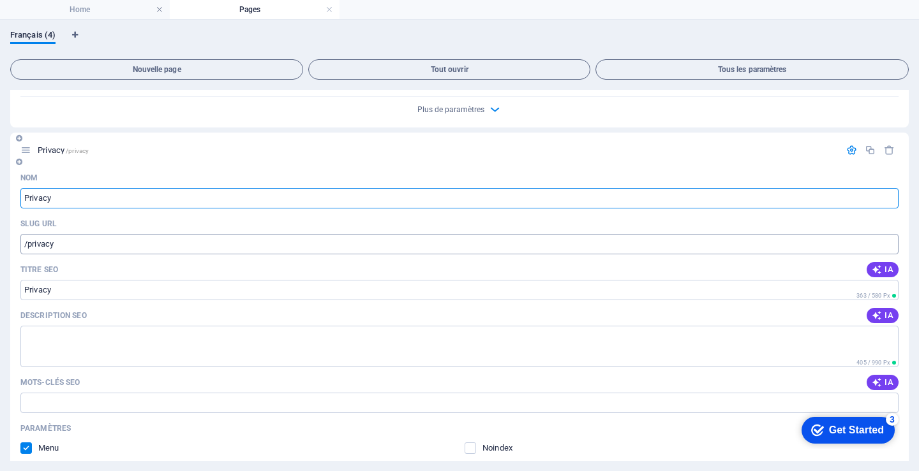
scroll to position [1177, 0]
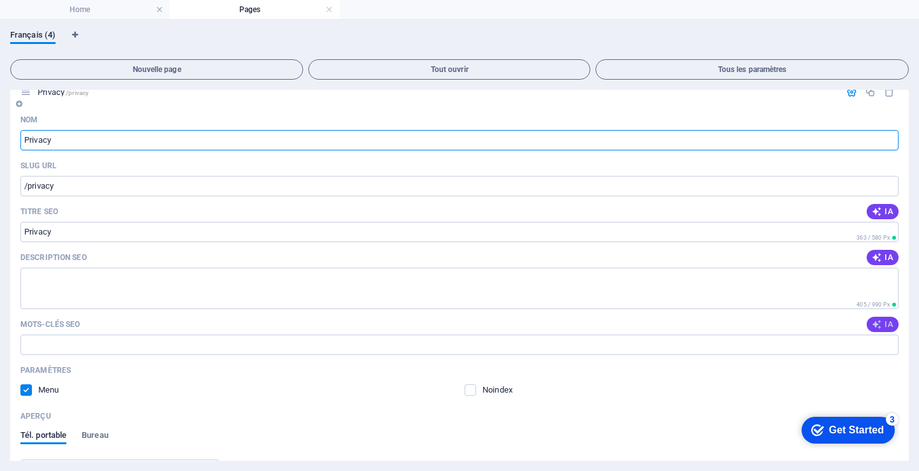
click at [873, 320] on icon "button" at bounding box center [876, 325] width 10 height 10
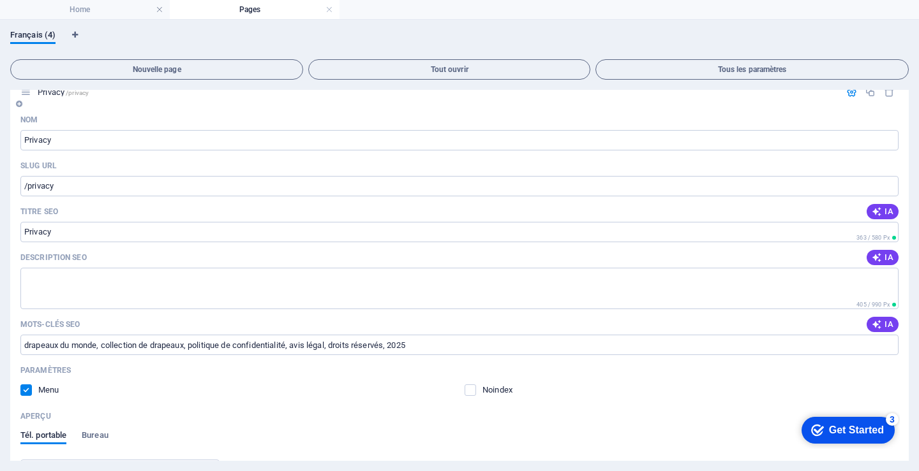
type input "drapeaux du monde, collection de drapeaux, politique de confidentialité, avis l…"
click at [872, 253] on icon "button" at bounding box center [876, 258] width 10 height 10
type textarea "Découvrez la Collection Drapeaux du Monde : une sélection unique de drapeaux po…"
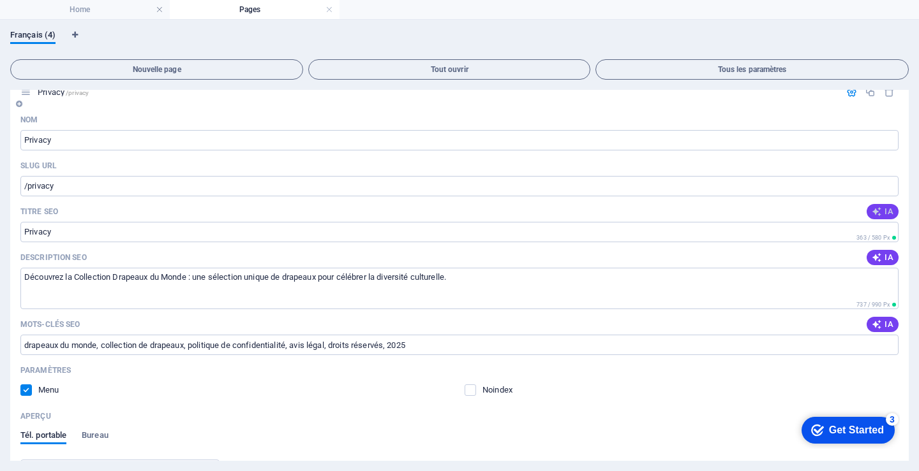
click at [883, 207] on span "IA" at bounding box center [882, 212] width 22 height 10
type input "Collection Drapeaux du Monde"
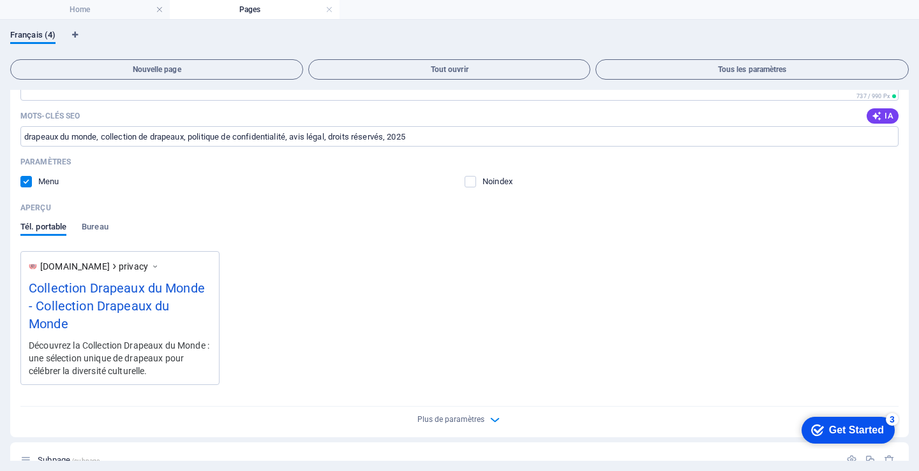
scroll to position [1395, 0]
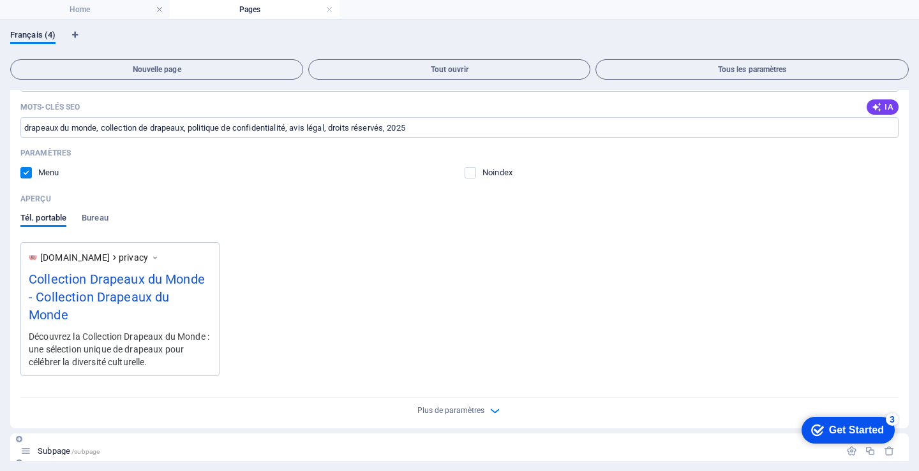
click at [56, 447] on span "Subpage /subpage" at bounding box center [69, 452] width 62 height 10
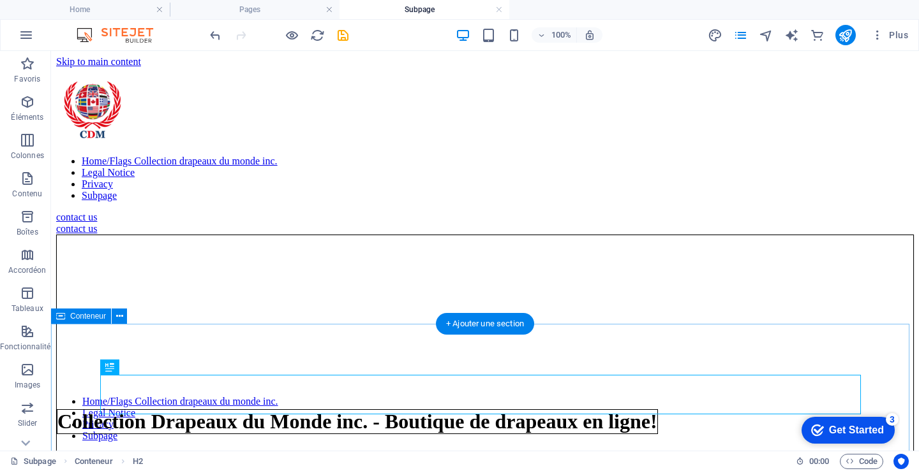
scroll to position [0, 0]
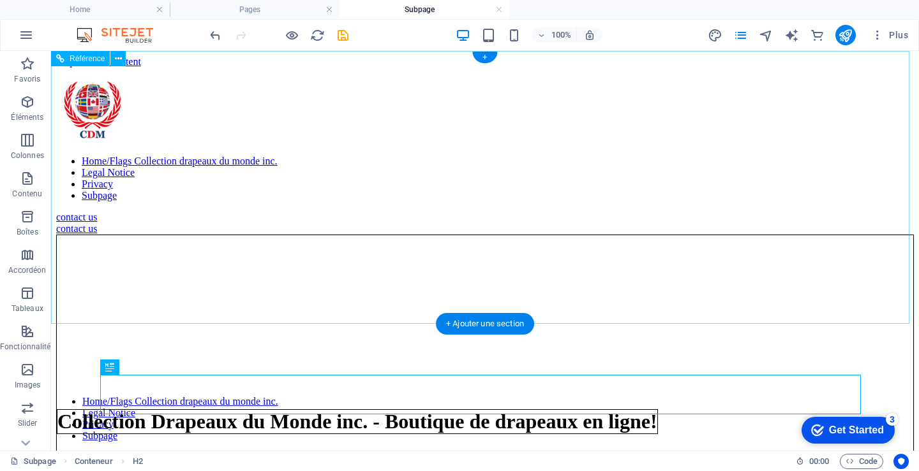
click at [149, 223] on div "contact us" at bounding box center [484, 228] width 857 height 11
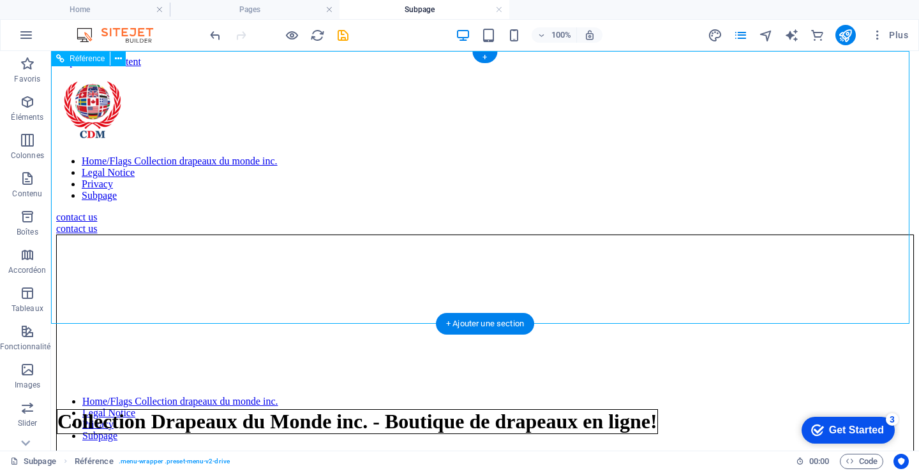
click at [822, 212] on div "contact us" at bounding box center [484, 217] width 857 height 11
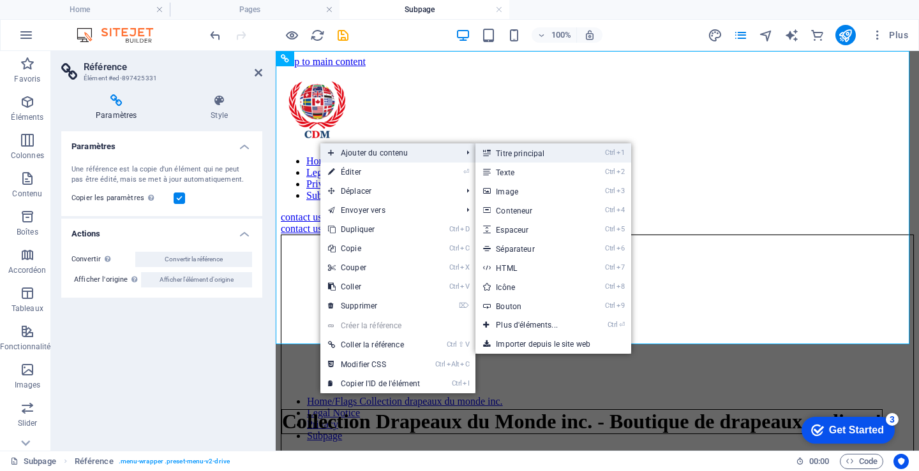
click at [528, 151] on link "Ctrl 1 Titre principal" at bounding box center [529, 153] width 108 height 19
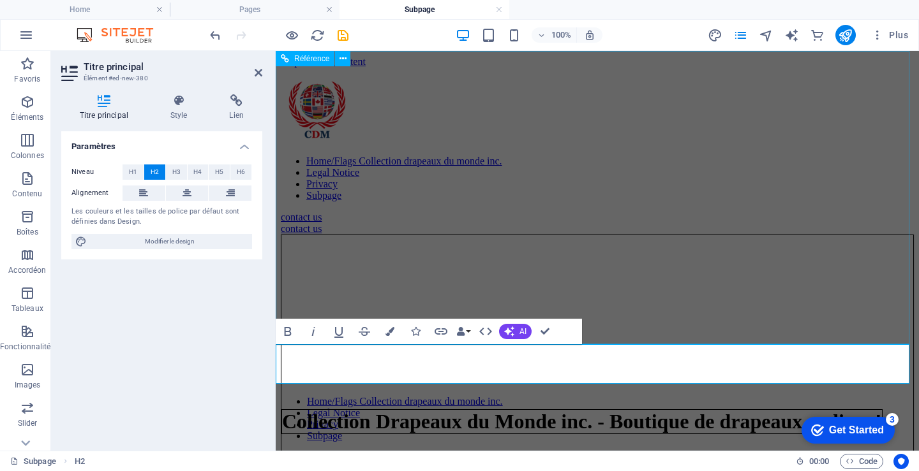
click at [341, 212] on div "contact us" at bounding box center [597, 217] width 633 height 11
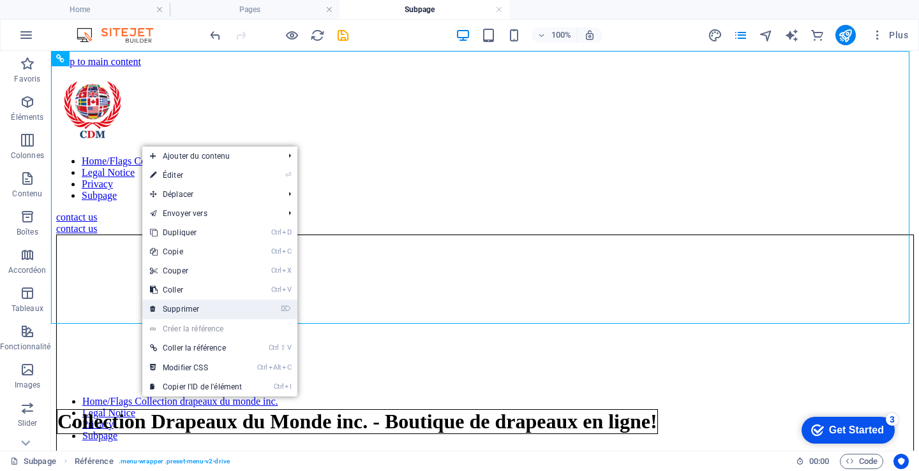
click at [185, 306] on link "⌦ Supprimer" at bounding box center [195, 309] width 107 height 19
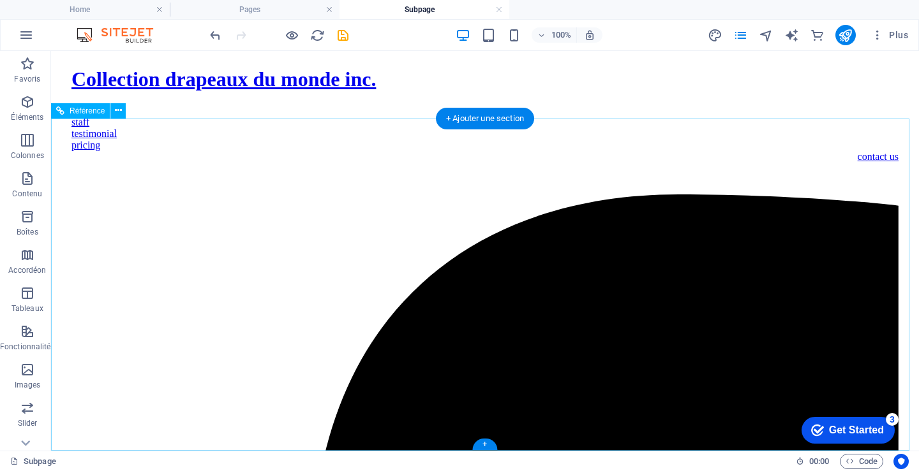
scroll to position [218, 0]
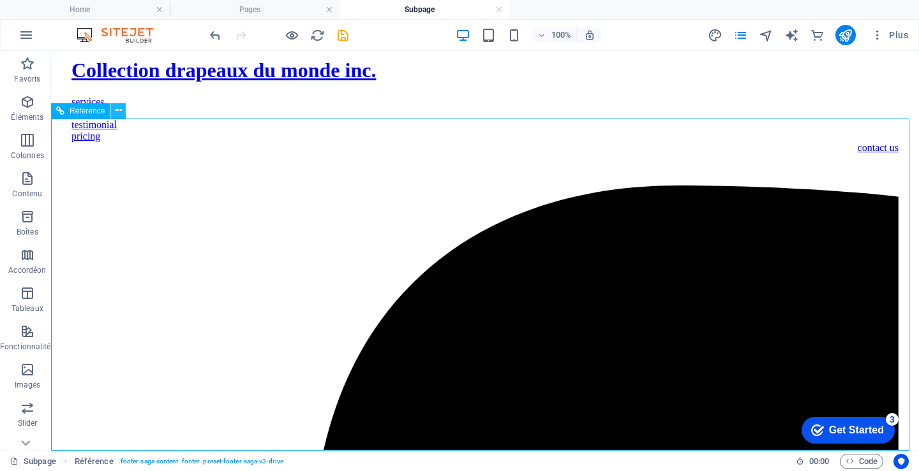
click at [122, 110] on button at bounding box center [117, 110] width 15 height 15
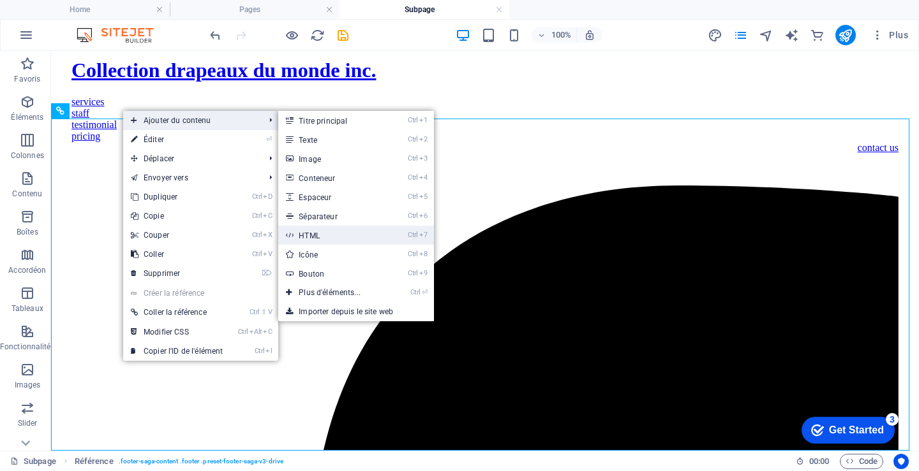
click at [310, 235] on link "Ctrl 7 HTML" at bounding box center [332, 235] width 108 height 19
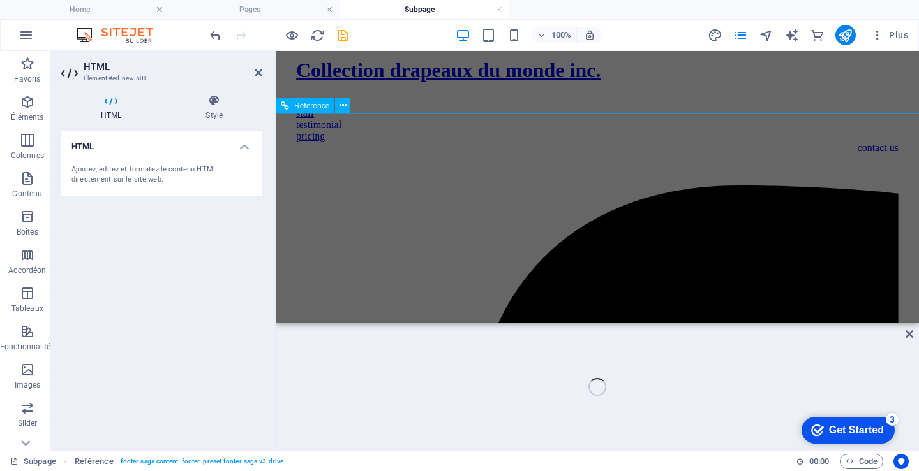
scroll to position [401, 0]
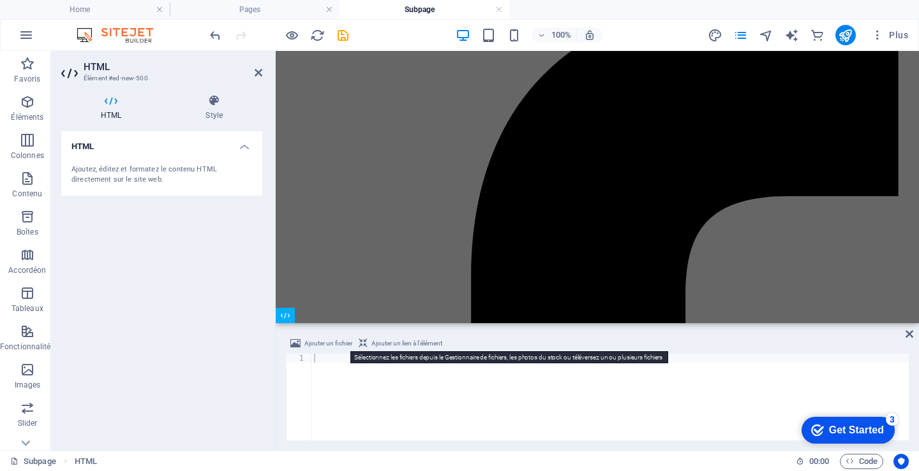
click at [296, 341] on icon at bounding box center [295, 343] width 10 height 15
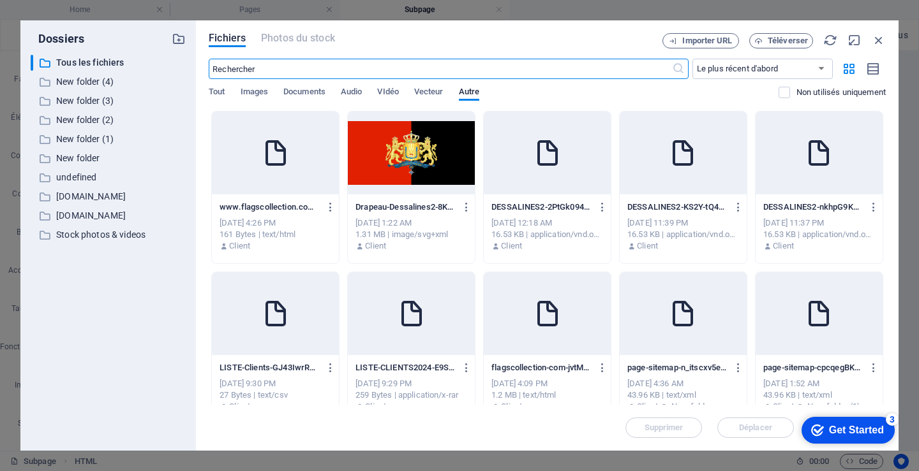
scroll to position [128, 0]
click at [269, 212] on p "www.flagscollection.com-MtlxTPGgEFvyVzTAs73SIQ.html" at bounding box center [269, 207] width 100 height 11
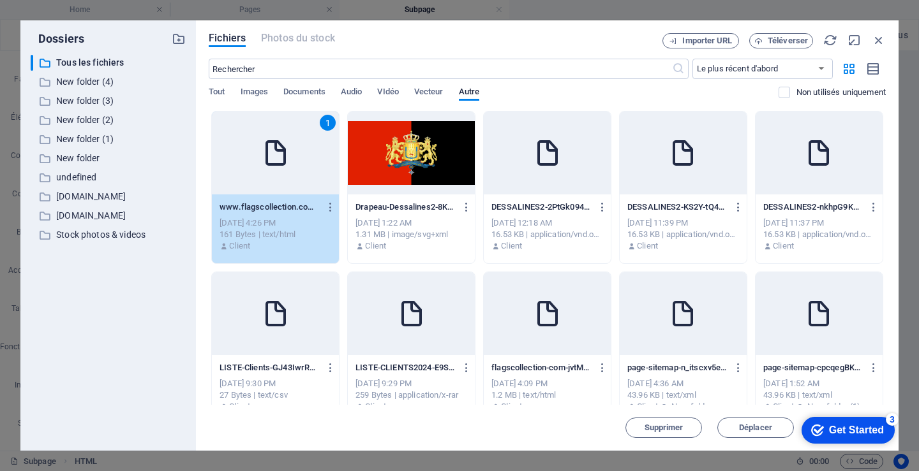
click at [269, 212] on p "www.flagscollection.com-MtlxTPGgEFvyVzTAs73SIQ.html" at bounding box center [269, 207] width 100 height 11
type textarea "[URL][DOMAIN_NAME]"
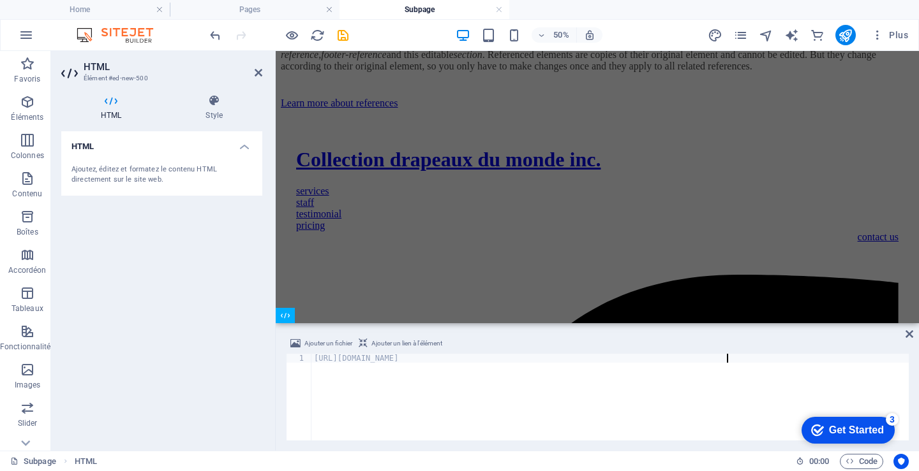
scroll to position [401, 0]
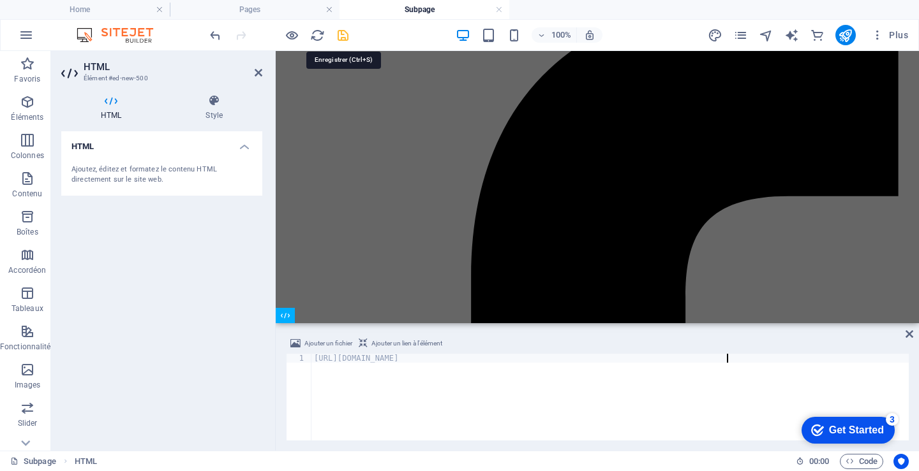
click at [342, 36] on icon "save" at bounding box center [343, 35] width 15 height 15
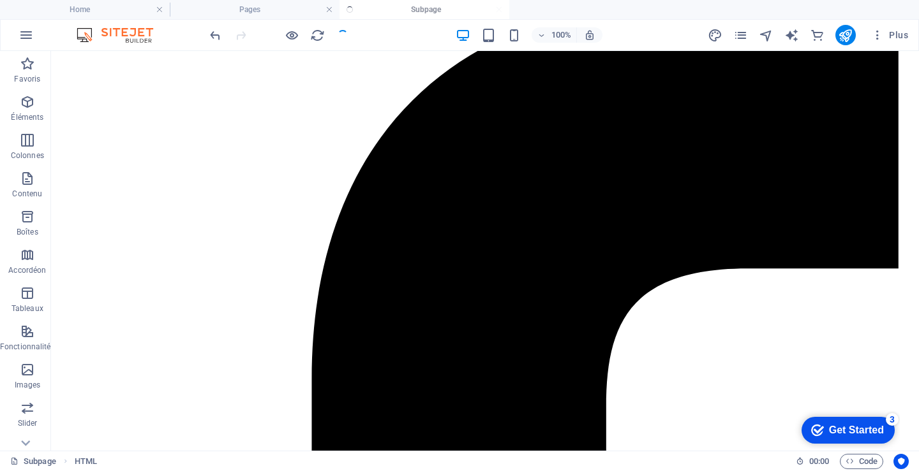
scroll to position [233, 0]
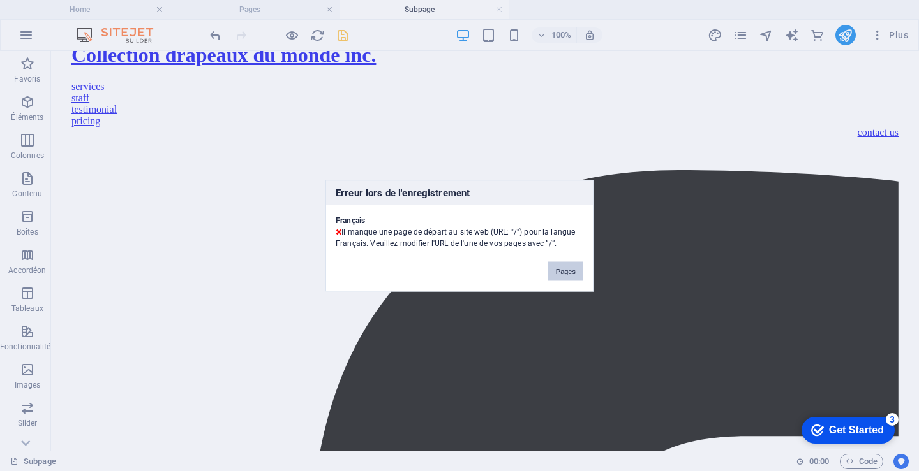
click at [559, 270] on button "Pages" at bounding box center [565, 271] width 35 height 19
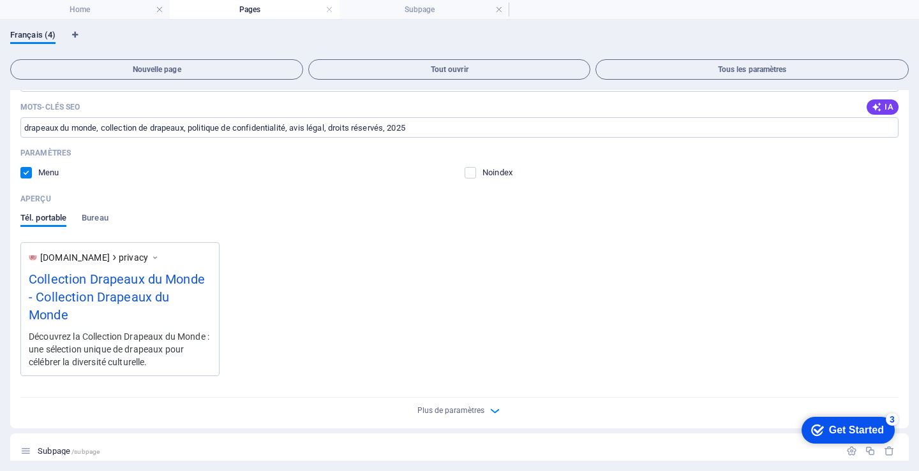
scroll to position [0, 0]
click at [75, 36] on icon "Onglets langues" at bounding box center [75, 35] width 6 height 8
select select "50"
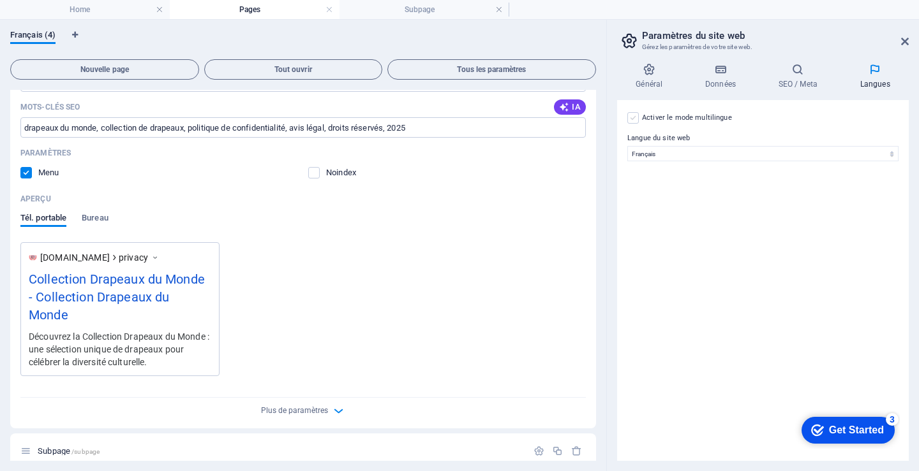
click at [633, 121] on label at bounding box center [632, 117] width 11 height 11
click at [0, 0] on input "Activer le mode multilingue Pour désactiver plusieurs langues, supprimez-les ju…" at bounding box center [0, 0] width 0 height 0
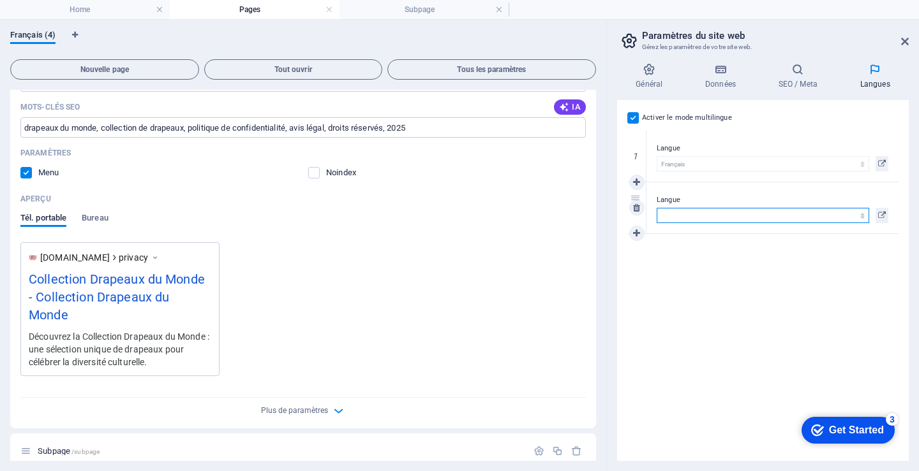
click at [674, 212] on select "Abkhazian Afar Afrikaans Akan Albanais Allemand Amharic Anglais Arabe Aragonese…" at bounding box center [762, 215] width 212 height 15
select select "7"
click at [656, 208] on select "Abkhazian Afar Afrikaans Akan Albanais Allemand Amharic Anglais Arabe Aragonese…" at bounding box center [762, 215] width 212 height 15
click at [882, 158] on icon at bounding box center [882, 163] width 8 height 15
click at [880, 213] on icon at bounding box center [882, 215] width 8 height 15
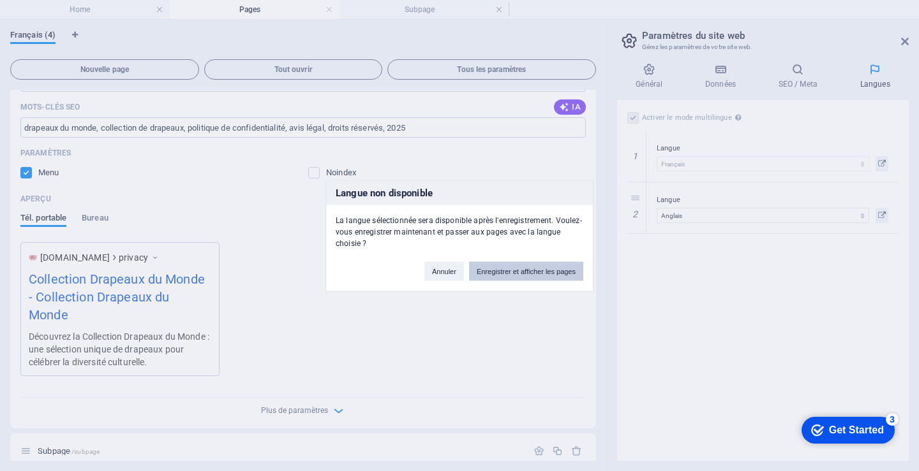
click at [540, 270] on button "Enregistrer et afficher les pages" at bounding box center [526, 271] width 114 height 19
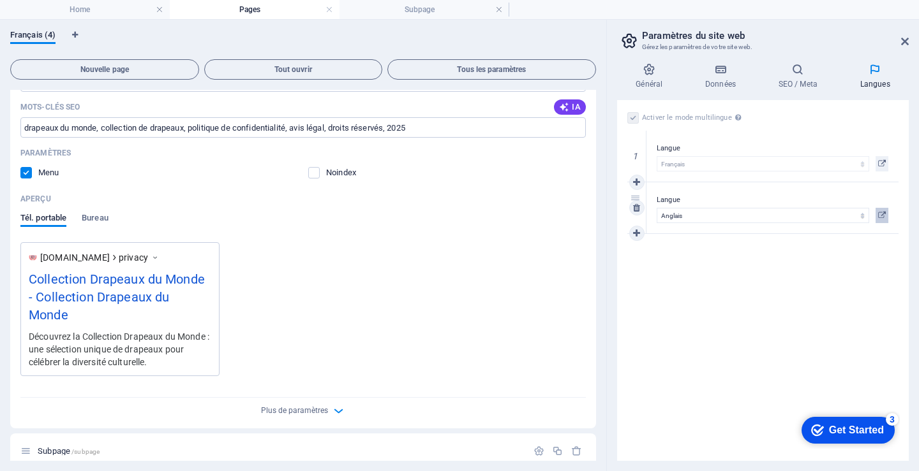
click at [883, 213] on icon at bounding box center [882, 215] width 8 height 15
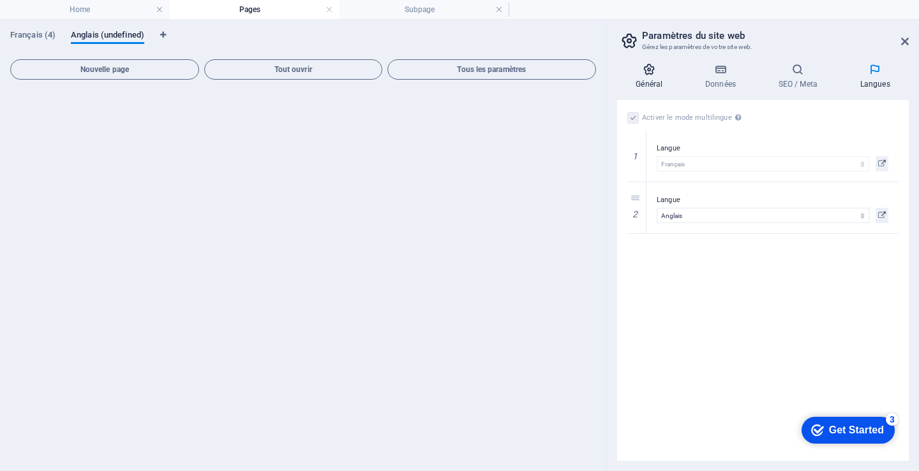
click at [652, 77] on h4 "Général" at bounding box center [652, 76] width 70 height 27
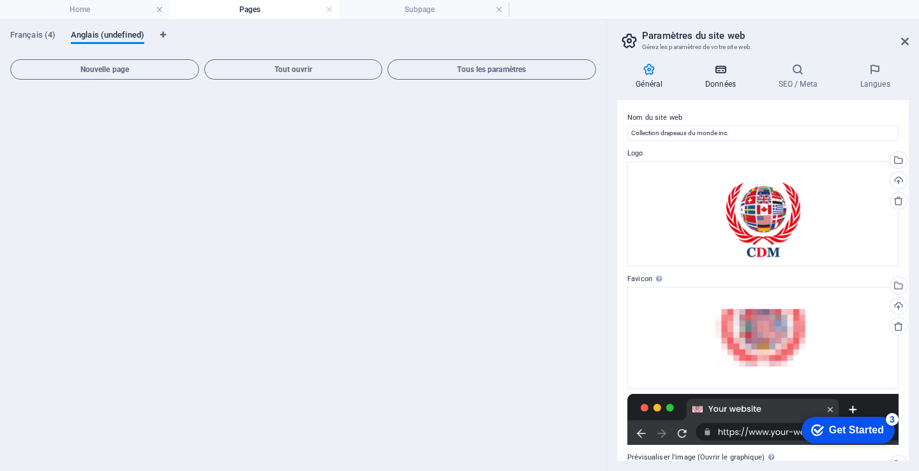
click at [723, 77] on h4 "Données" at bounding box center [722, 76] width 73 height 27
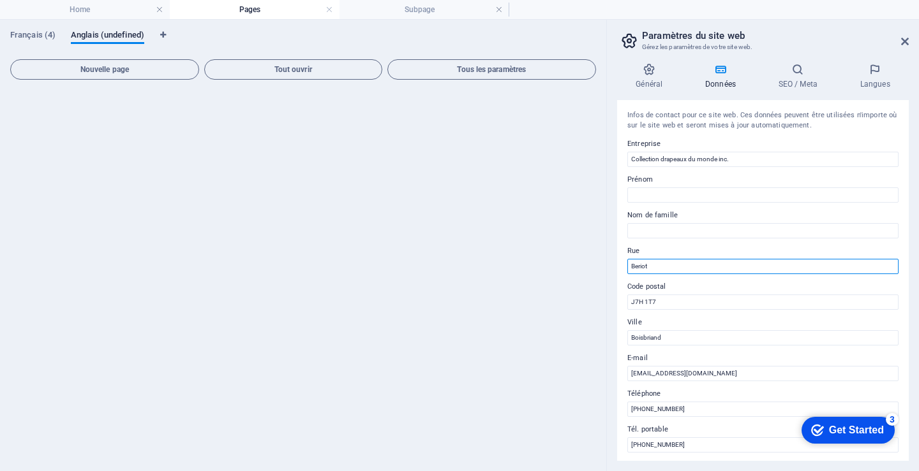
click at [630, 264] on input "Beriot" at bounding box center [762, 266] width 271 height 15
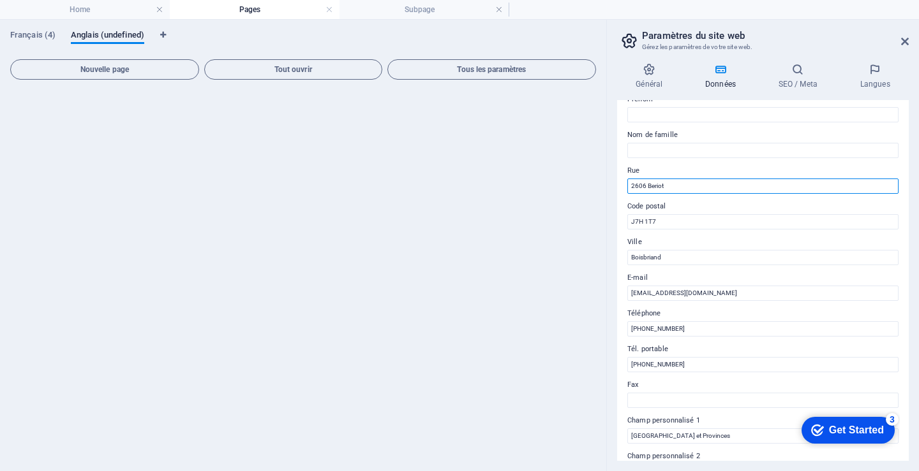
scroll to position [64, 0]
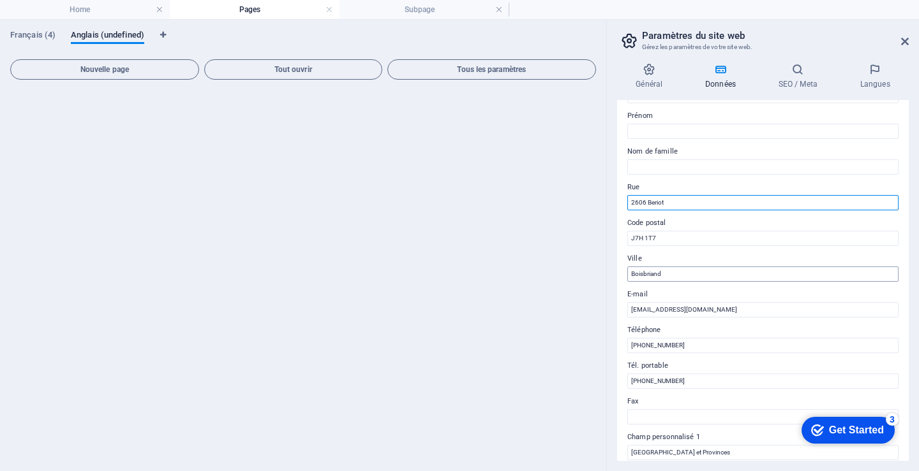
type input "2606 Beriot"
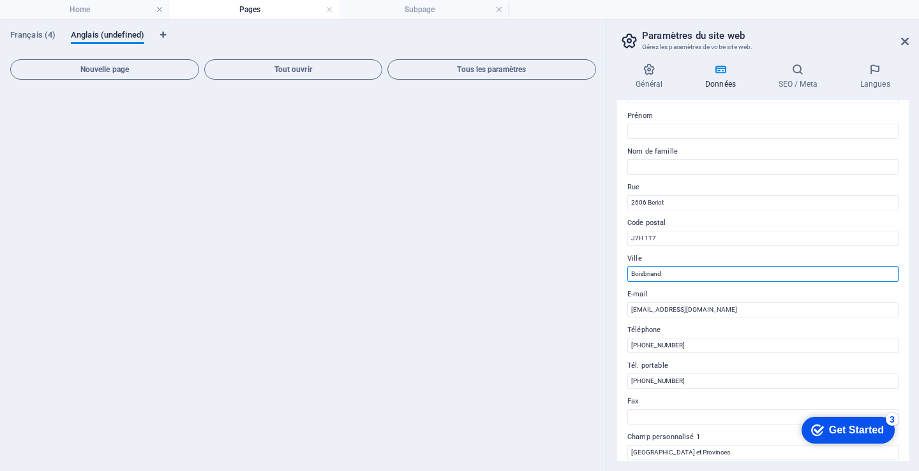
click at [698, 279] on input "Boisbriand" at bounding box center [762, 274] width 271 height 15
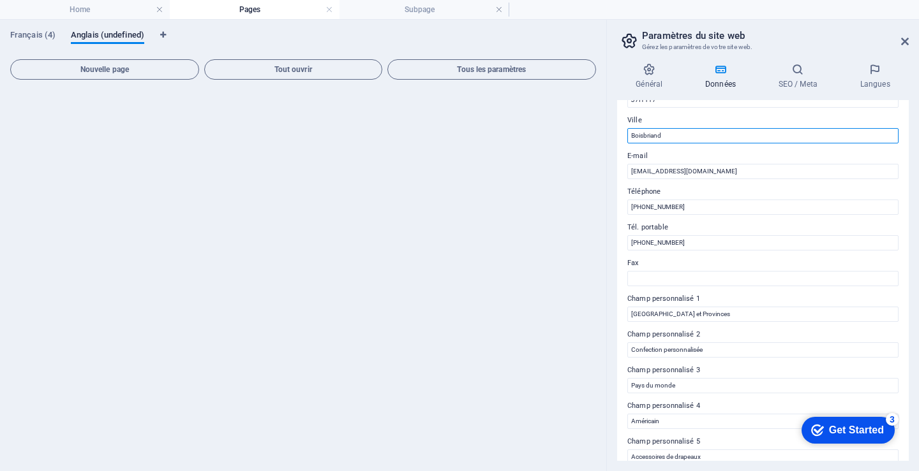
scroll to position [252, 0]
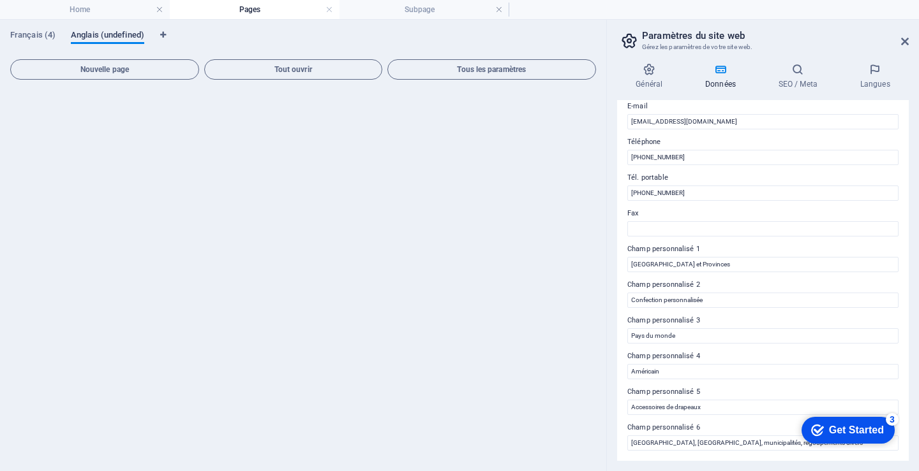
click at [124, 33] on span "Anglais (undefined)" at bounding box center [107, 36] width 73 height 18
click at [160, 34] on icon "Onglets langues" at bounding box center [163, 35] width 6 height 8
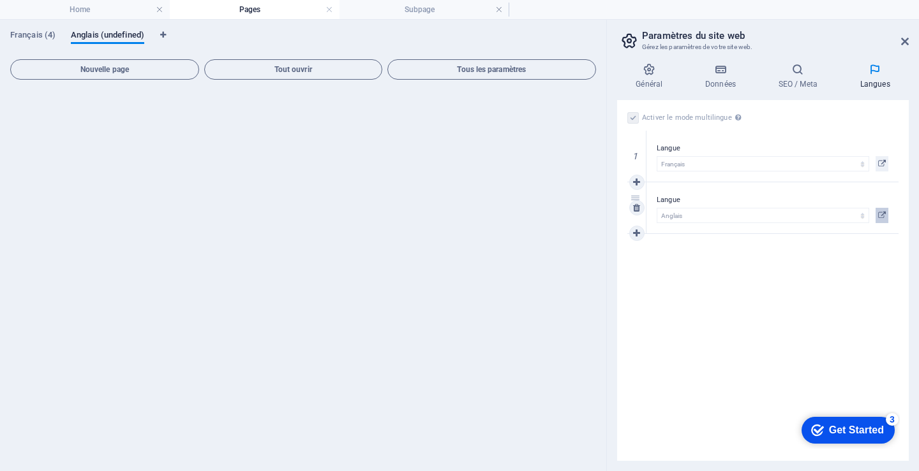
click at [885, 212] on button at bounding box center [881, 215] width 13 height 15
click at [650, 80] on h4 "Général" at bounding box center [652, 76] width 70 height 27
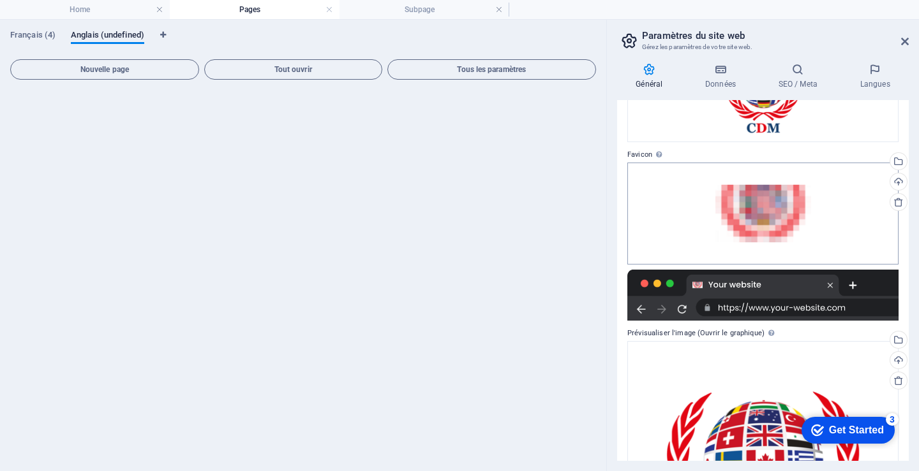
scroll to position [128, 0]
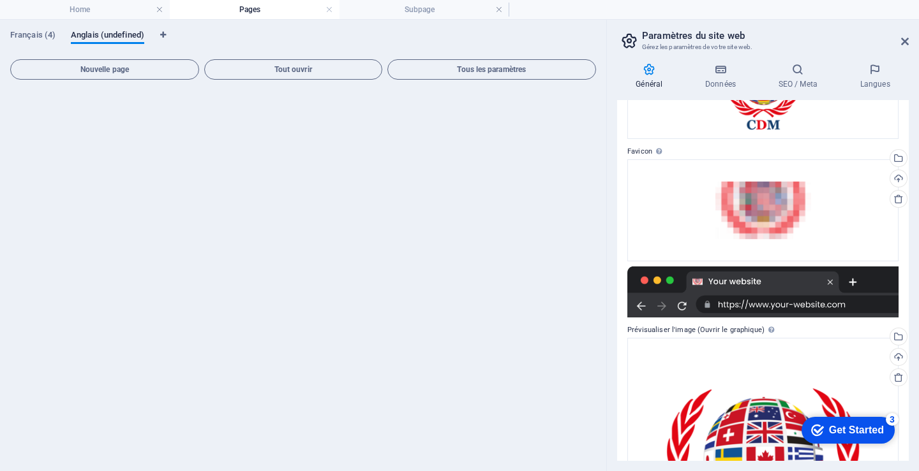
click at [734, 329] on label "Prévisualiser l'image (Ouvrir le graphique) Cette image sera affichée lorsque l…" at bounding box center [762, 330] width 271 height 15
click at [659, 327] on label "Prévisualiser l'image (Ouvrir le graphique) Cette image sera affichée lorsque l…" at bounding box center [762, 330] width 271 height 15
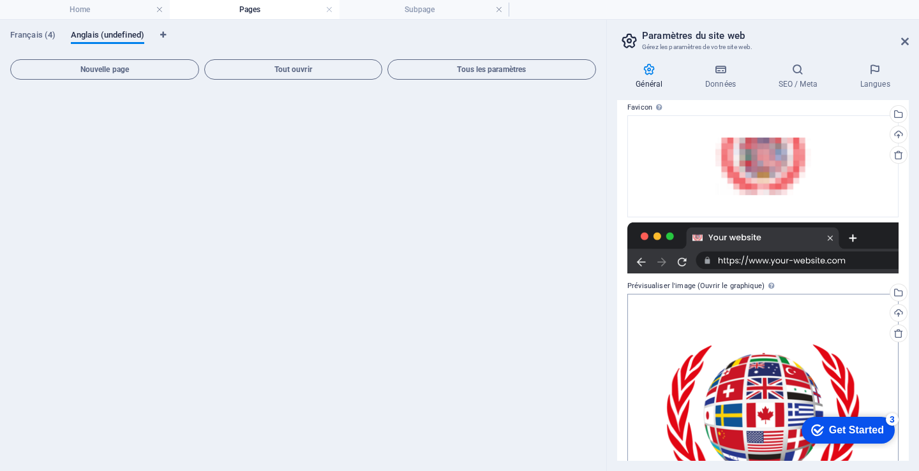
scroll to position [255, 0]
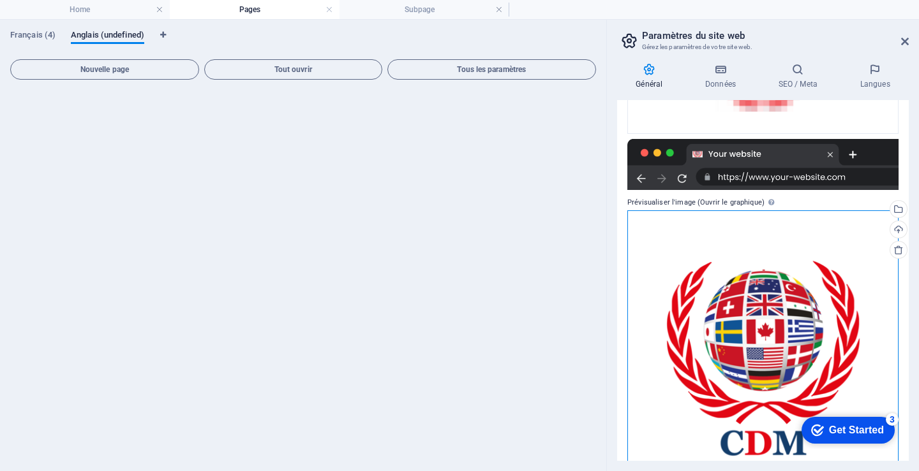
click at [741, 329] on div "Glissez les fichiers ici, cliquez pour choisir les fichiers ou sélectionnez les…" at bounding box center [762, 343] width 271 height 265
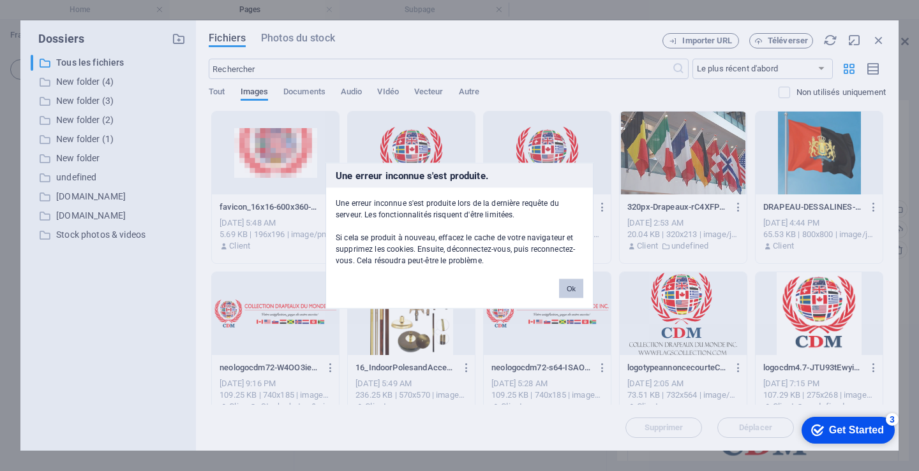
click at [574, 288] on button "Ok" at bounding box center [571, 288] width 24 height 19
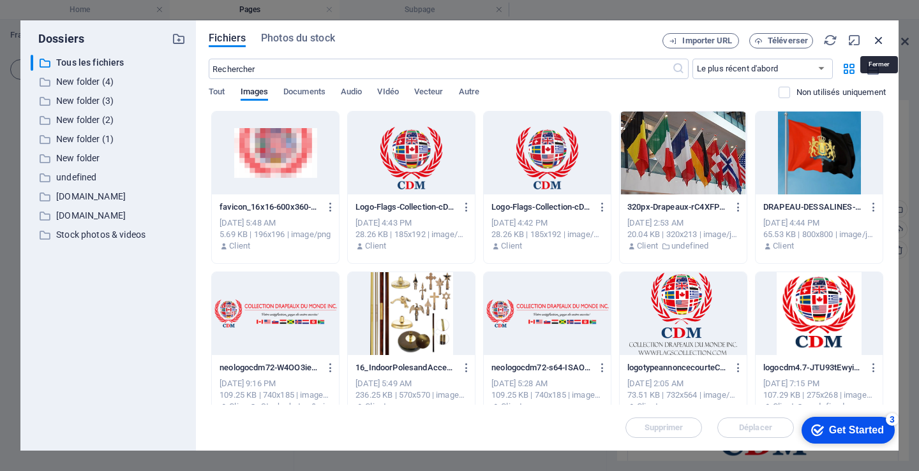
click at [880, 41] on icon "button" at bounding box center [878, 40] width 14 height 14
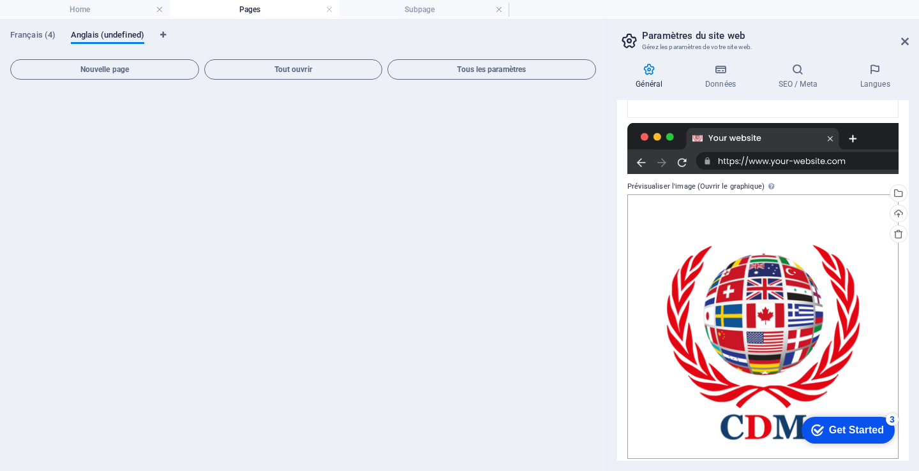
scroll to position [279, 0]
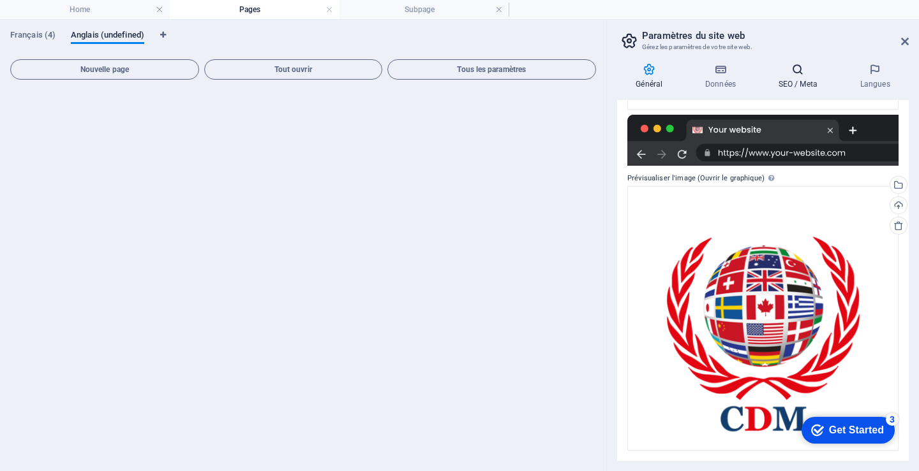
click at [796, 77] on h4 "SEO / Meta" at bounding box center [800, 76] width 82 height 27
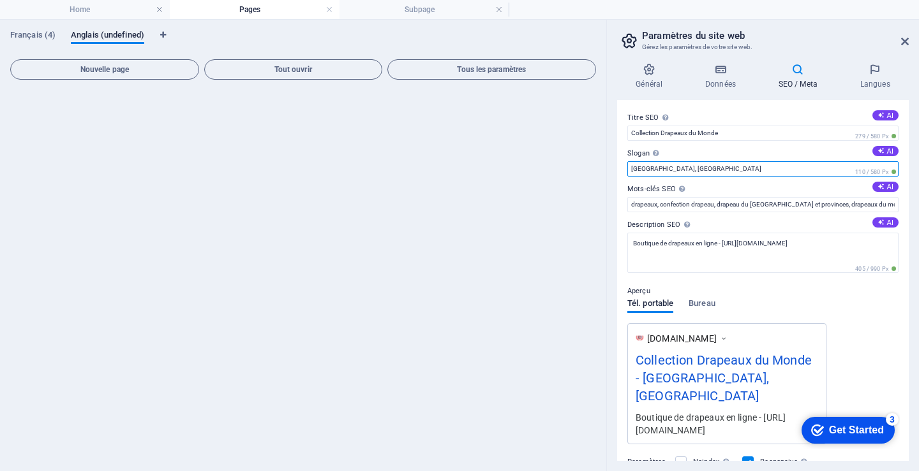
drag, startPoint x: 673, startPoint y: 170, endPoint x: 612, endPoint y: 171, distance: 61.2
click at [612, 171] on div "Général Données SEO / Meta Langues Nom du site web Collection drapeaux du monde…" at bounding box center [763, 262] width 312 height 419
type input "Bout"
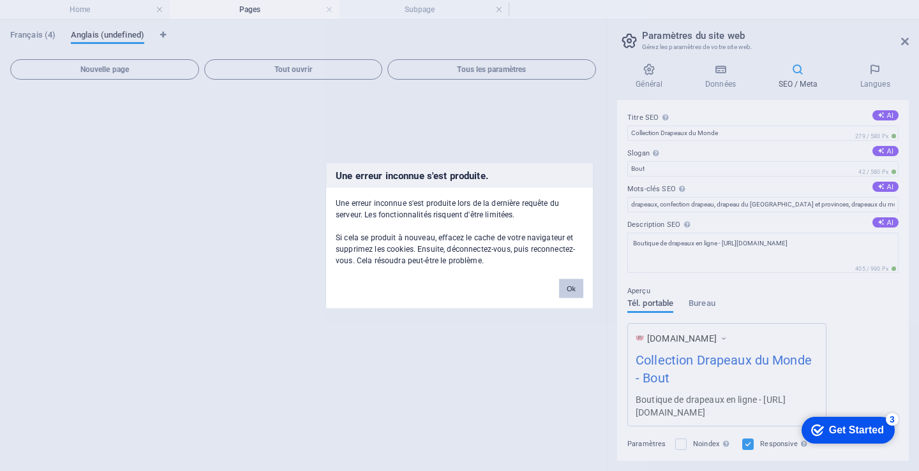
click at [567, 287] on button "Ok" at bounding box center [571, 288] width 24 height 19
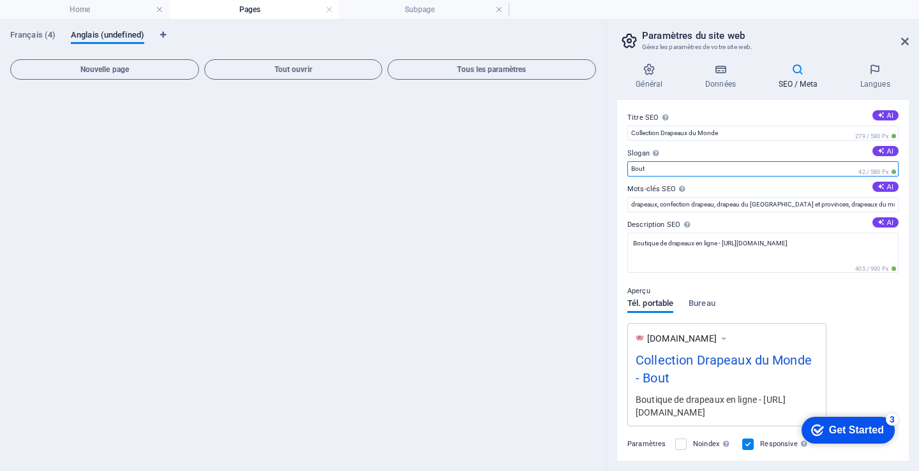
click at [653, 170] on input "Bout" at bounding box center [762, 168] width 271 height 15
type input "Boutique de drapeaux en ligne"
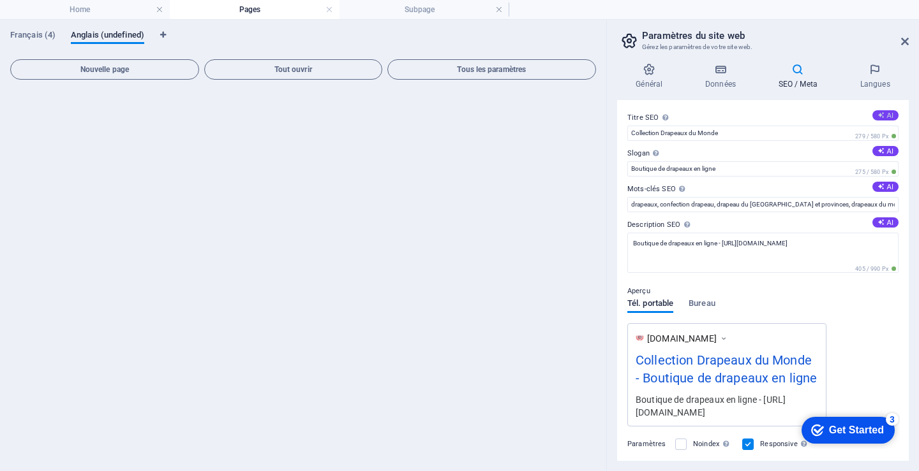
click at [885, 115] on button "AI" at bounding box center [885, 115] width 26 height 10
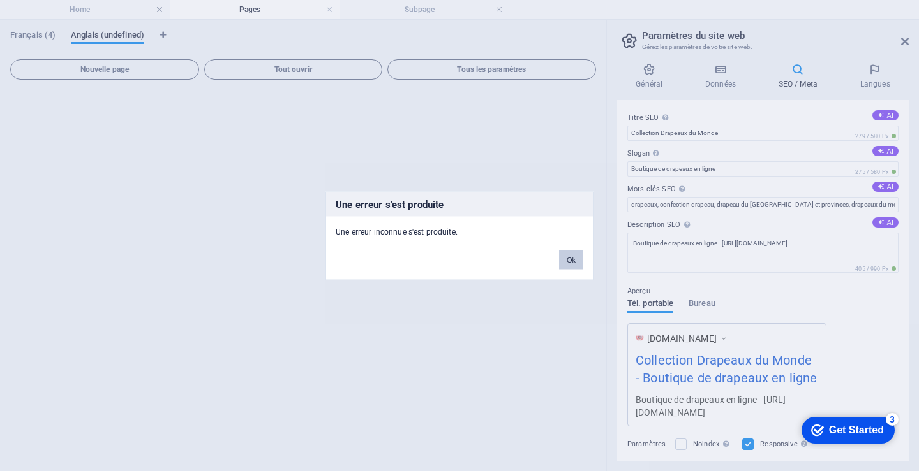
click at [575, 251] on button "Ok" at bounding box center [571, 259] width 24 height 19
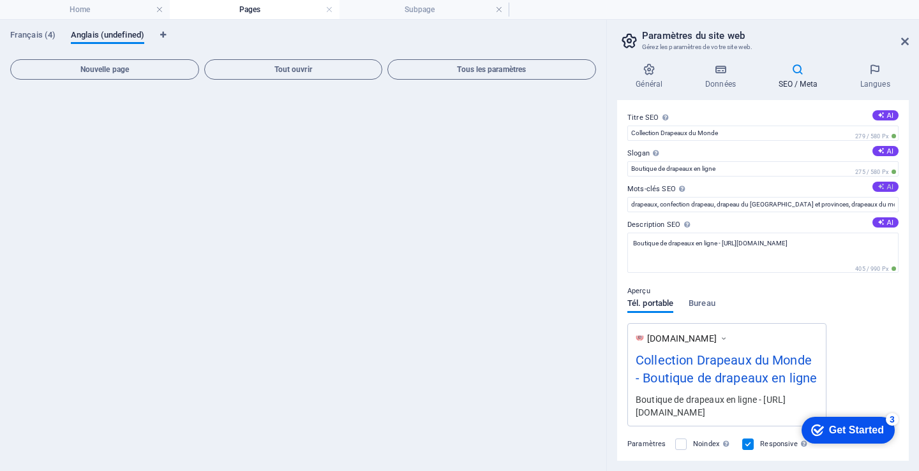
click at [887, 182] on button "AI" at bounding box center [885, 187] width 26 height 10
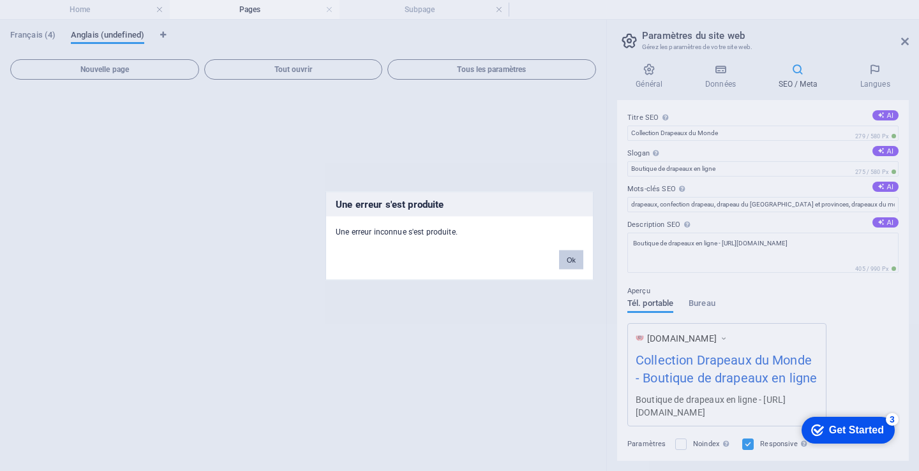
click at [576, 262] on button "Ok" at bounding box center [571, 259] width 24 height 19
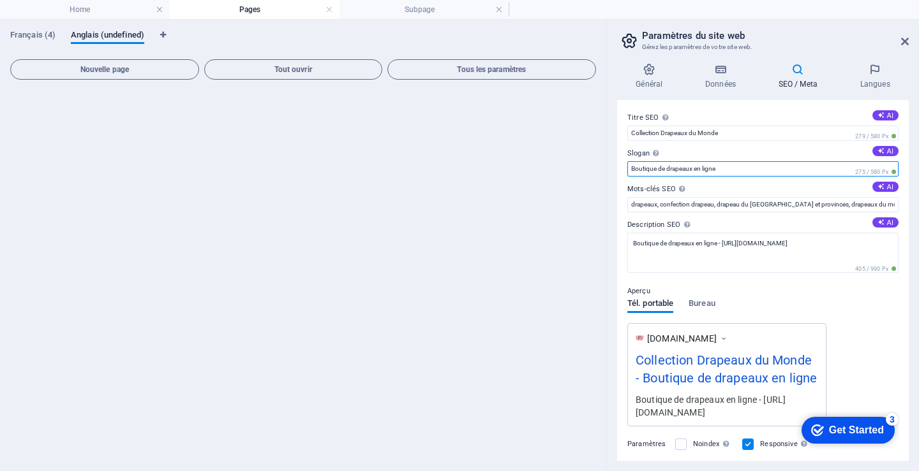
drag, startPoint x: 718, startPoint y: 170, endPoint x: 625, endPoint y: 173, distance: 93.2
click at [625, 173] on div "Titre SEO Titre du site web. Optez pour un titre qui se démarque dans les résul…" at bounding box center [763, 280] width 292 height 361
click at [880, 332] on div "[DOMAIN_NAME] Collection Drapeaux du Monde - Boutique de drapeaux en ligne Bout…" at bounding box center [762, 374] width 271 height 103
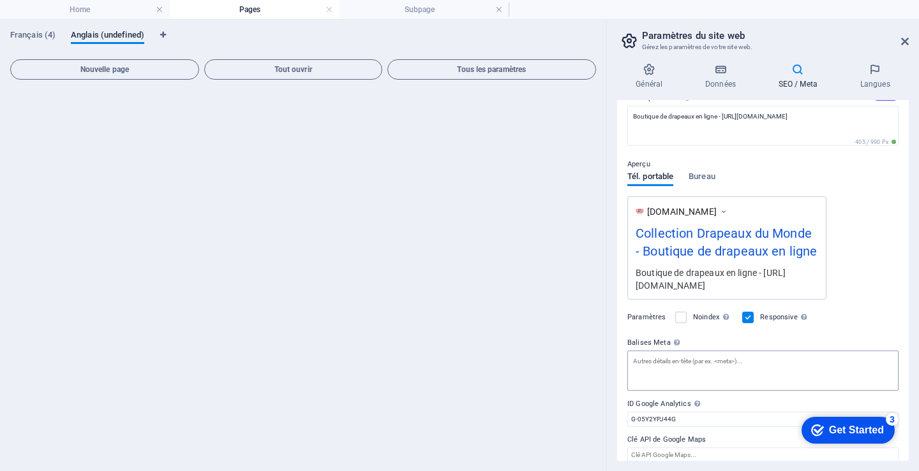
scroll to position [128, 0]
click at [850, 429] on div "Get Started" at bounding box center [856, 430] width 55 height 11
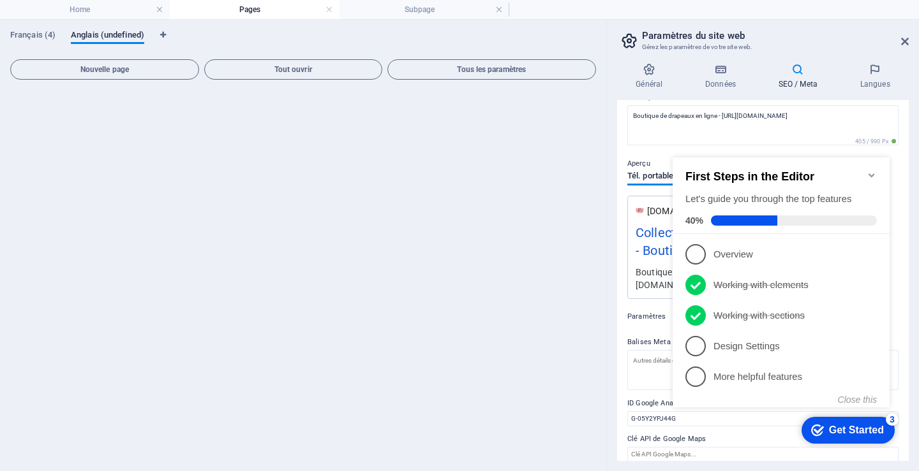
click at [751, 340] on p "Design Settings - incomplete" at bounding box center [789, 346] width 153 height 13
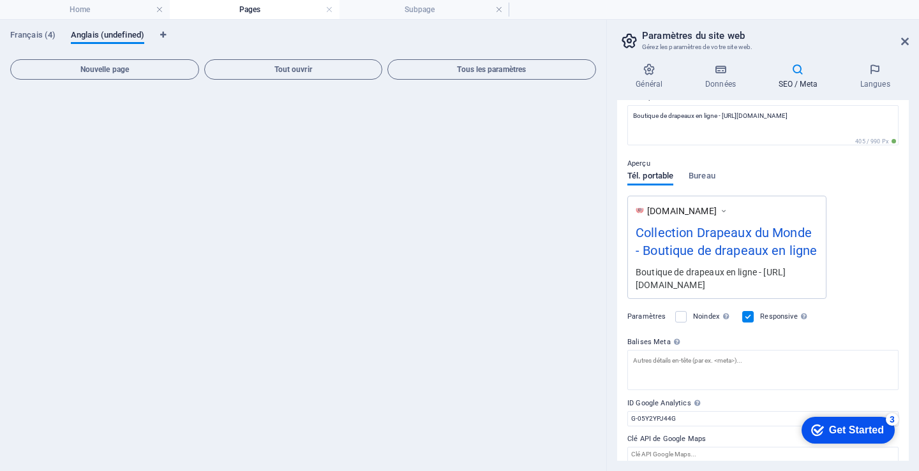
click at [857, 432] on div "Get Started" at bounding box center [856, 430] width 55 height 11
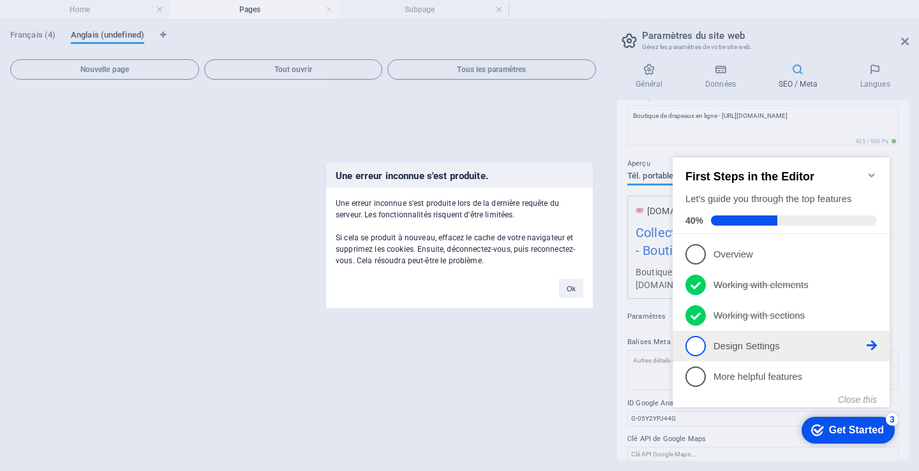
click at [865, 346] on p "Design Settings - incomplete" at bounding box center [789, 346] width 153 height 13
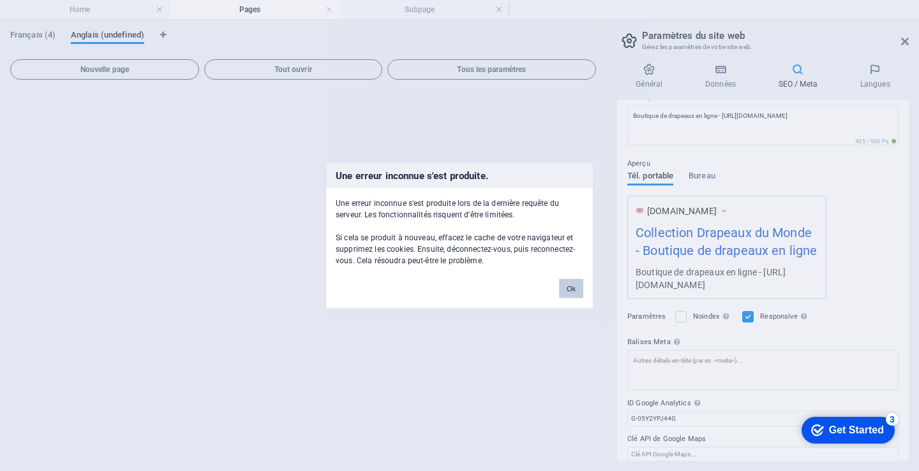
click at [570, 286] on button "Ok" at bounding box center [571, 288] width 24 height 19
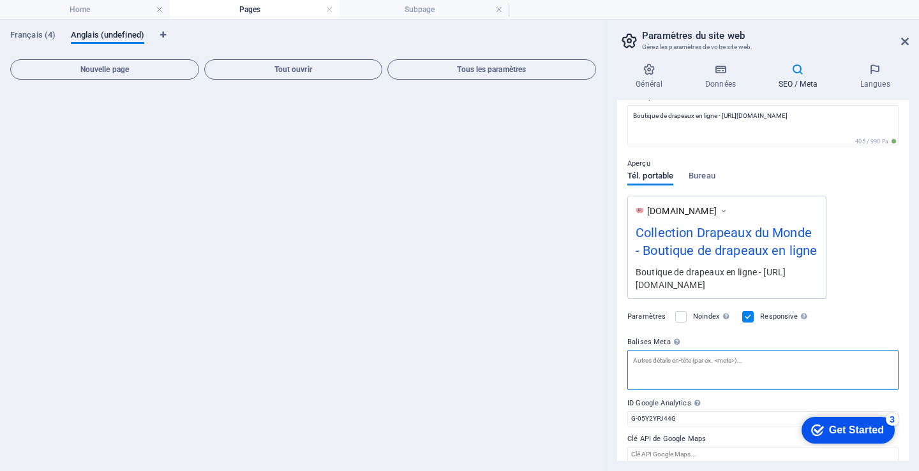
click at [662, 369] on textarea "Balises Meta Saisissez ici le code HTML qui sera placé dans les balises de votr…" at bounding box center [762, 370] width 271 height 40
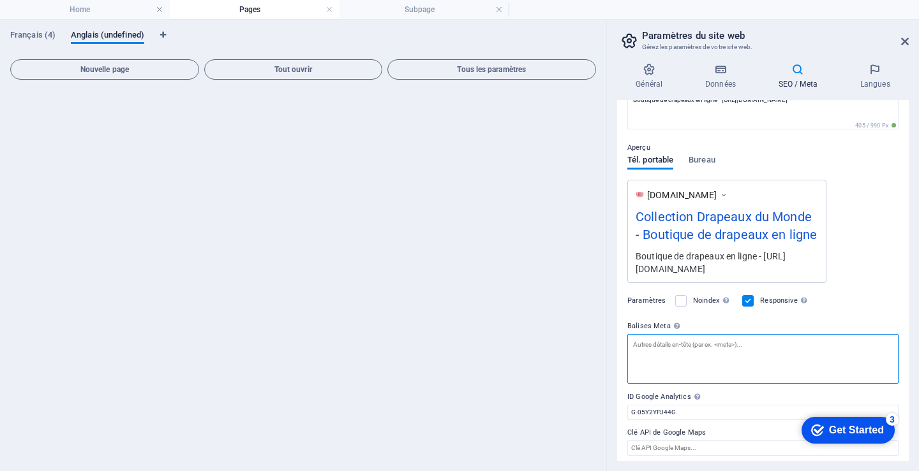
scroll to position [149, 0]
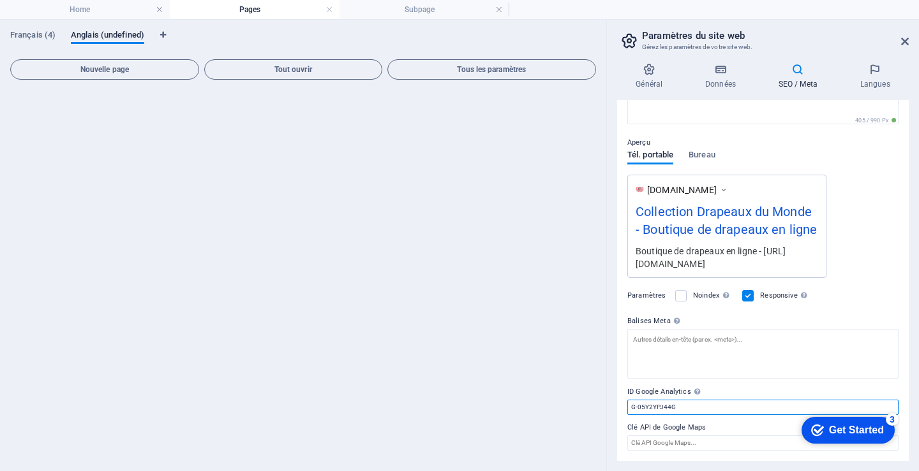
click at [714, 404] on input "G-05Y2YPJ44G" at bounding box center [762, 407] width 271 height 15
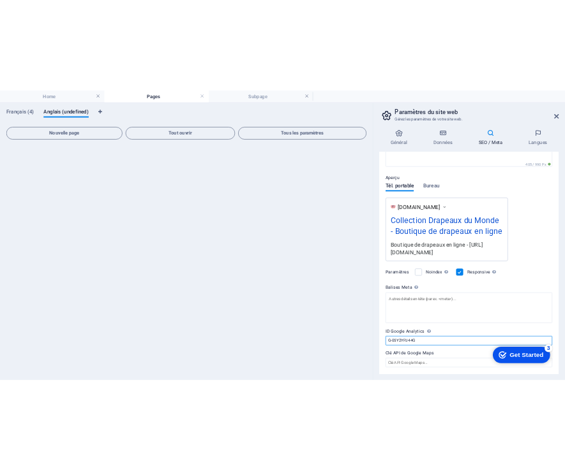
scroll to position [139, 0]
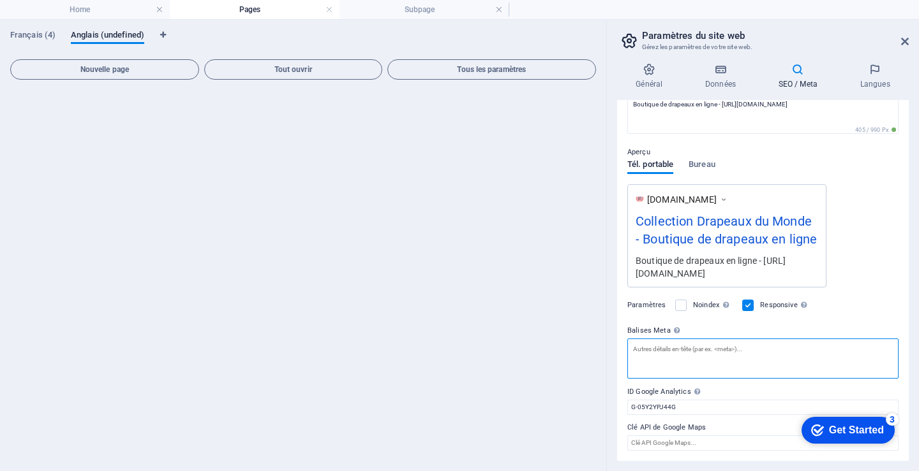
click at [631, 354] on textarea "Balises Meta Saisissez ici le code HTML qui sera placé dans les balises de votr…" at bounding box center [762, 359] width 271 height 40
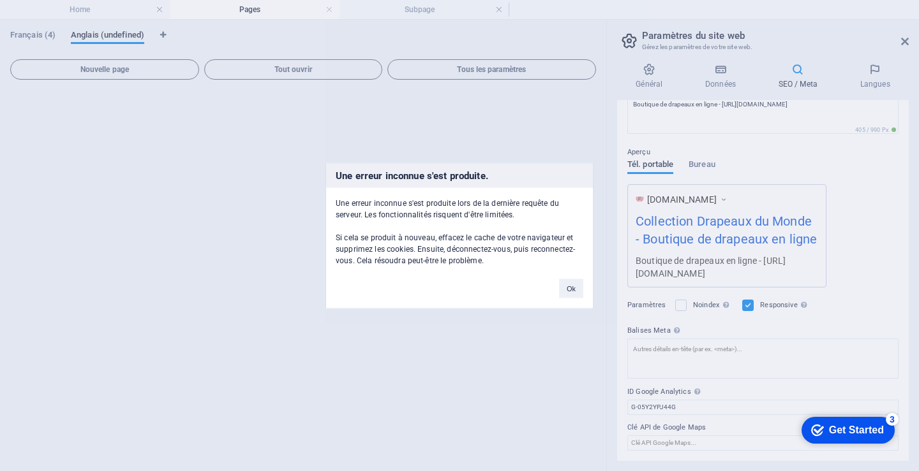
click at [653, 353] on div "Une erreur inconnue s'est produite. Une erreur inconnue s'est produite lors de …" at bounding box center [459, 235] width 919 height 471
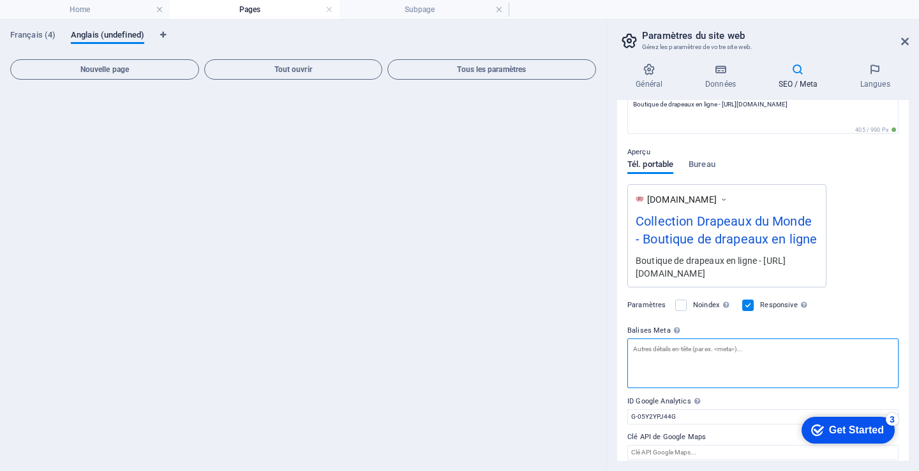
click at [648, 347] on textarea "Balises Meta Saisissez ici le code HTML qui sera placé dans les balises de votr…" at bounding box center [762, 364] width 271 height 50
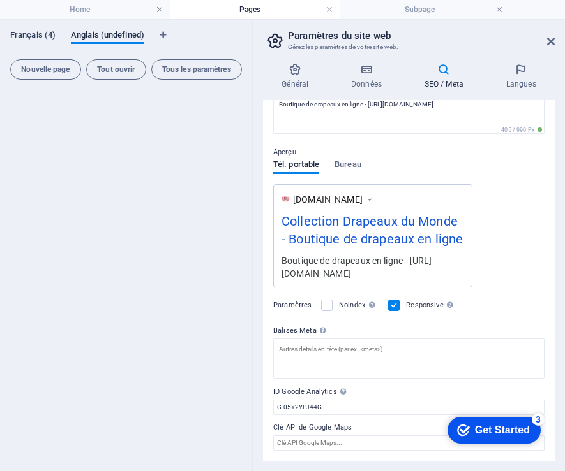
click at [31, 36] on span "Français (4)" at bounding box center [32, 36] width 45 height 18
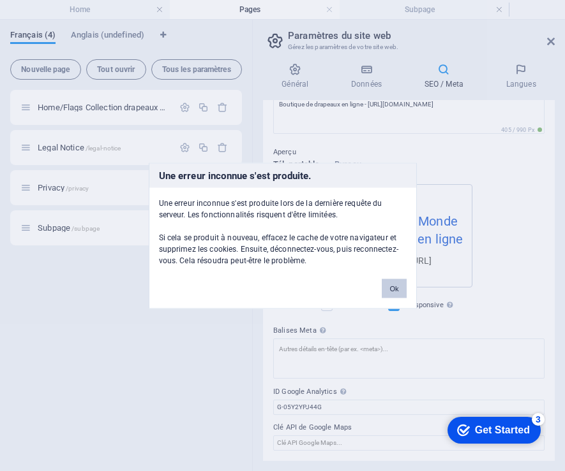
click at [392, 281] on button "Ok" at bounding box center [394, 288] width 24 height 19
